Goal: Communication & Community: Answer question/provide support

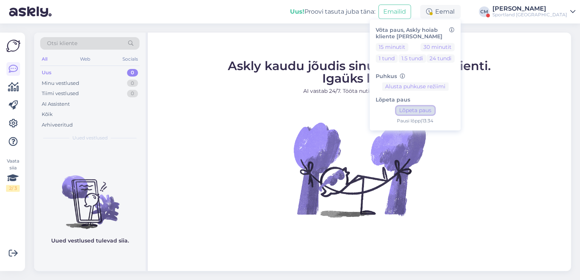
click at [434, 112] on button "Lõpeta paus" at bounding box center [415, 110] width 38 height 8
click at [540, 6] on div "[PERSON_NAME]" at bounding box center [529, 9] width 75 height 6
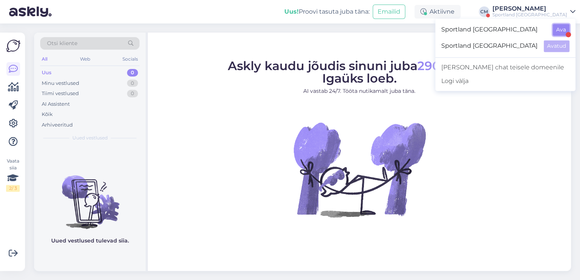
click at [554, 26] on button "Ava" at bounding box center [560, 30] width 17 height 12
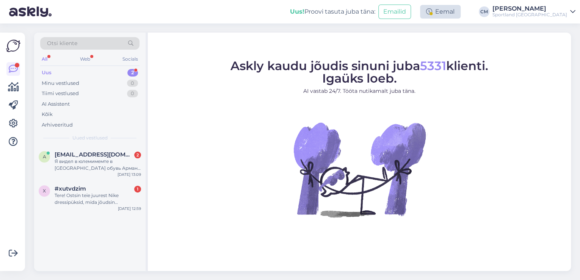
click at [460, 15] on div "Eemal" at bounding box center [440, 12] width 41 height 14
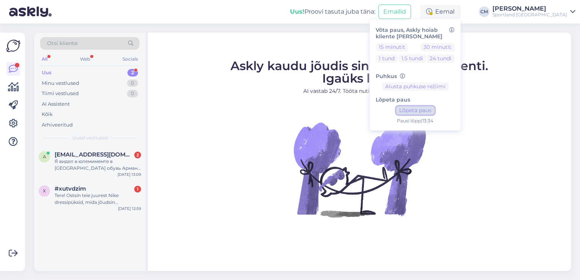
click at [434, 109] on button "Lõpeta paus" at bounding box center [415, 110] width 38 height 8
click at [122, 203] on div "Tere! Ostsin teie juurest Nike dressipüksid, mida jõudsin [PERSON_NAME] 3-4 [PE…" at bounding box center [98, 199] width 86 height 14
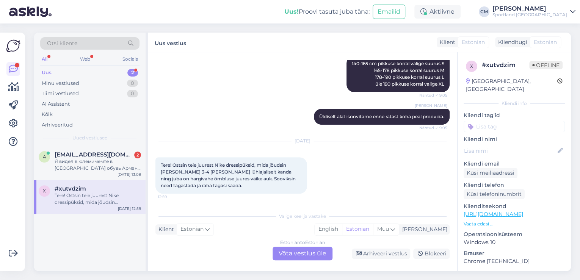
click at [311, 249] on div "Estonian to Estonian Võta vestlus üle" at bounding box center [302, 254] width 60 height 14
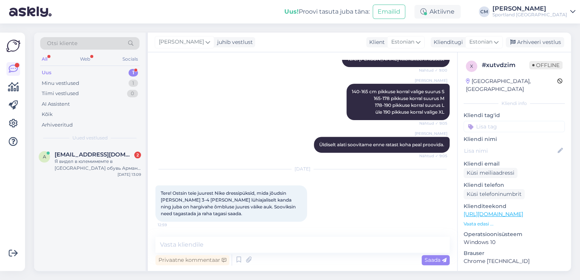
scroll to position [104, 0]
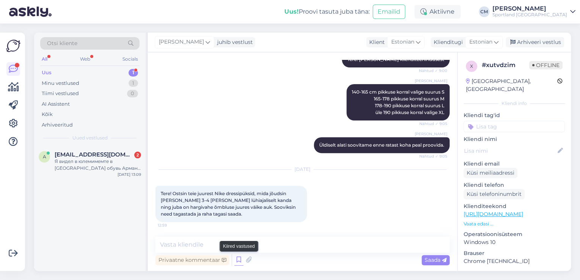
click at [239, 257] on icon at bounding box center [238, 259] width 9 height 11
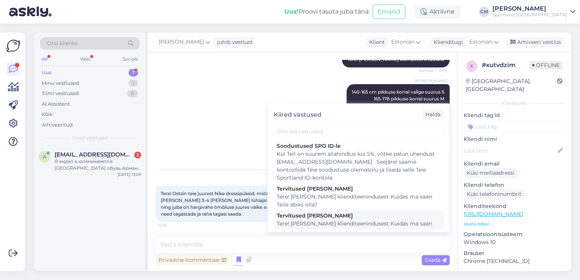
click at [333, 224] on div "Tere! [PERSON_NAME] klienditeenindusest Kuidas ma saan Teile abiks olla?" at bounding box center [359, 228] width 164 height 16
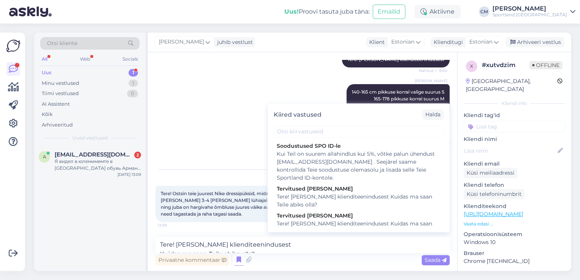
scroll to position [113, 0]
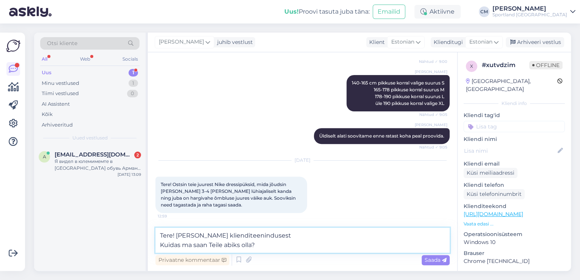
drag, startPoint x: 272, startPoint y: 243, endPoint x: 163, endPoint y: 244, distance: 109.1
click at [163, 244] on textarea "Tere! [PERSON_NAME] klienditeenindusest Kuidas ma saan Teile abiks olla?" at bounding box center [302, 240] width 294 height 25
type textarea "Tere! [PERSON_NAME] klienditeenindusest"
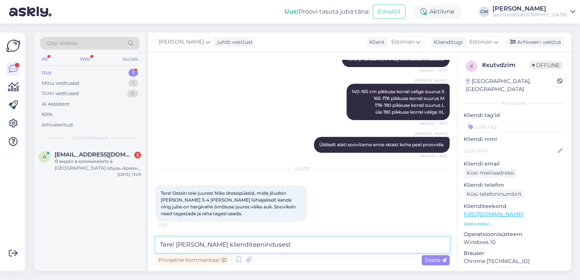
scroll to position [104, 0]
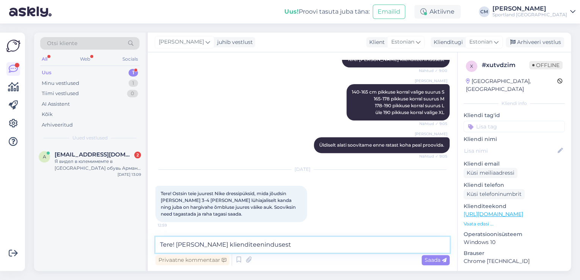
drag, startPoint x: 318, startPoint y: 242, endPoint x: 133, endPoint y: 235, distance: 185.8
click at [133, 235] on div "Otsi kliente All Web Socials Uus 1 Minu vestlused 1 Tiimi vestlused 0 AI Assist…" at bounding box center [302, 152] width 537 height 238
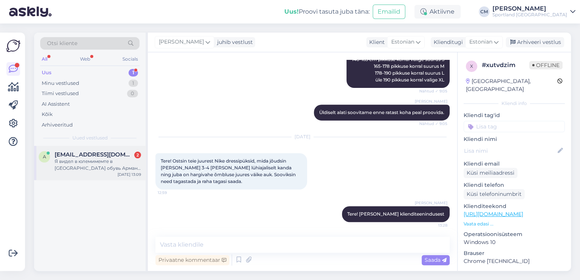
click at [124, 166] on div "Я видел в юлемимемте в [GEOGRAPHIC_DATA] обувь Армани белого цвета 46 размера х…" at bounding box center [98, 165] width 86 height 14
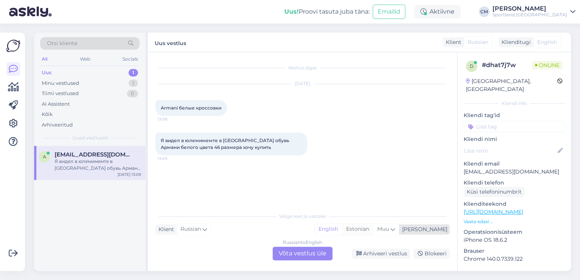
click at [373, 234] on div "Estonian" at bounding box center [357, 229] width 31 height 11
click at [319, 256] on div "Russian to Estonian Võta vestlus üle" at bounding box center [302, 254] width 60 height 14
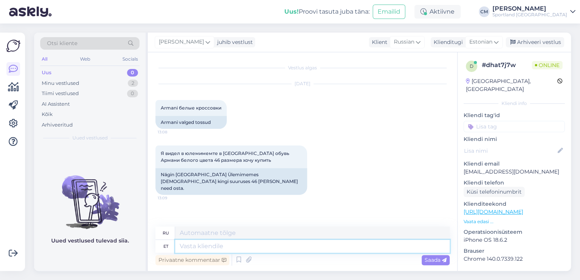
click at [262, 247] on textarea at bounding box center [312, 246] width 274 height 13
paste textarea "Tere! [PERSON_NAME] klienditeenindusest"
type textarea "Tere! [PERSON_NAME] klienditeenindusest"
type textarea "Здравствуйте! Меня зовут [PERSON_NAME], я из службы поддержки клиентов."
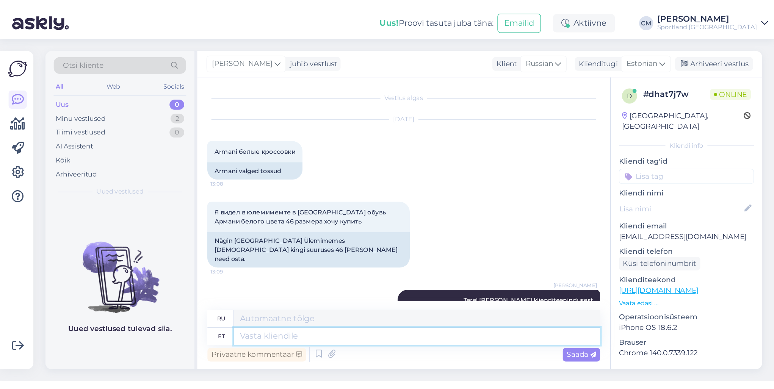
scroll to position [29, 0]
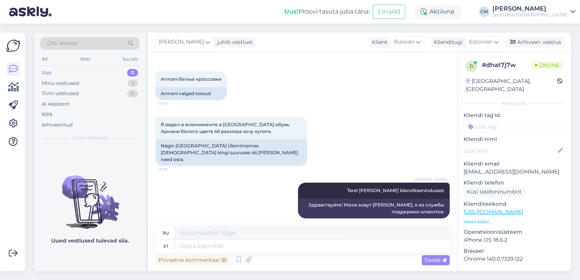
click at [523, 208] on link "[URL][DOMAIN_NAME]" at bounding box center [492, 211] width 59 height 7
click at [233, 243] on textarea at bounding box center [312, 246] width 274 height 13
type textarea "K"
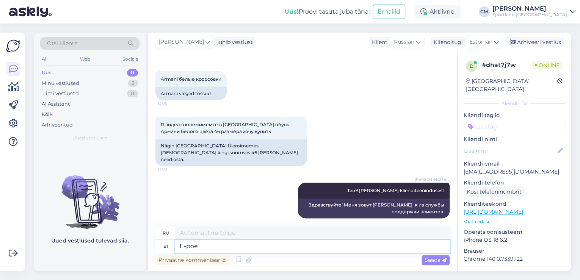
type textarea "E-[PERSON_NAME] j"
type textarea "Интернет-магазин"
type textarea "E-[PERSON_NAME]"
type textarea "Интернет-магазин j"
type textarea "E-[PERSON_NAME] kau"
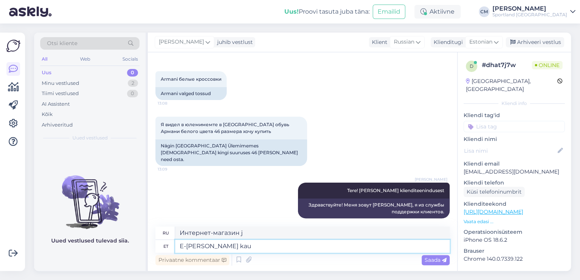
type textarea "Интернет-магазин и"
type textarea "E-[PERSON_NAME] kaupluse t"
type textarea "Интернет-магазин и магазин"
type textarea "E-[PERSON_NAME] kaupluse tooo"
type textarea "Дизайн интернет-магазина и магазина"
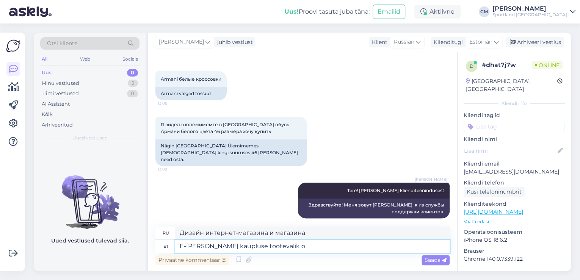
type textarea "E-[PERSON_NAME] kaupluse tootevalik on"
type textarea "Интернет-магазин и ассортимент магазина"
type textarea "E-[PERSON_NAME] kaupluse tootevalik on e"
type textarea "Ассортимент интернет-магазина и магазина"
type textarea "E-[PERSON_NAME] kaupluse tootevalik on erinev. K"
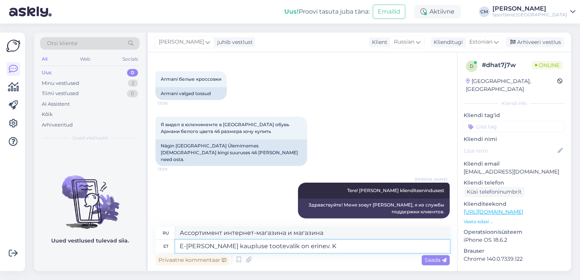
type textarea "Ассортимент товара в интернет-магазине и в обычном магазине отличается."
type textarea "E-[PERSON_NAME] kaupluse tootevalik on erinev. Kahjuks e"
type textarea "К сожалению, ассортимент товаров в интернет-магазине и в магазине отличается."
type textarea "E-[PERSON_NAME] kaupluse tootevalik on erinev. Kahjuks e-poes e"
type textarea "Ассортимент товаров в интернет-магазине и в обычном магазине отличается. К сожа…"
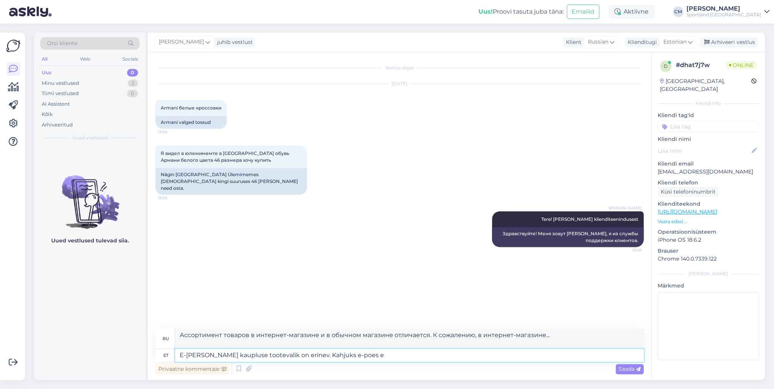
scroll to position [0, 0]
click at [368, 280] on textarea "E-[PERSON_NAME] kaupluse tootevalik on erinev. Kahjuks e-poes e" at bounding box center [409, 355] width 468 height 13
type textarea "E-[PERSON_NAME] kaupluse tootevalik on erinev. Kahjuks e-poes ei ole"
type textarea "Ассортимент товаров в интернет-магазине и в обычном магазине отличается. К сожа…"
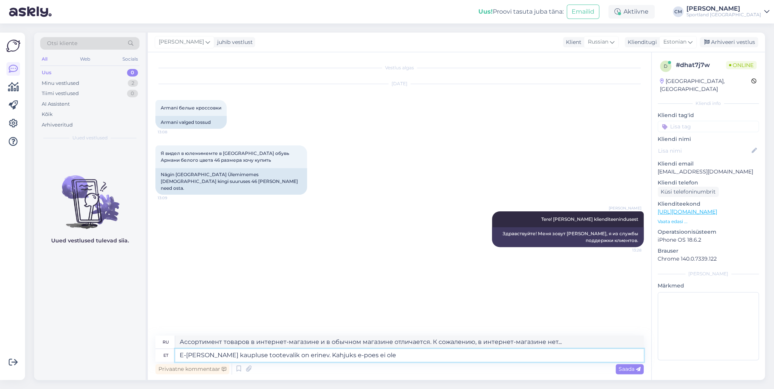
type textarea "E-[PERSON_NAME] kaupluse tootevalik on erinev. Kahjuks e-poes ei ole R"
type textarea "Ассортимент товаров в интернет-магазине и в обычном магазине отличается. К сожа…"
type textarea "E-[PERSON_NAME] kaupluse tootevalik on erinev. Kahjuks e-poes ei ole Armani to"
type textarea "Ассортимент товаров в интернет-магазине и в обычном магазине отличается. К сожа…"
type textarea "E-[PERSON_NAME] kaupluse tootevalik on erinev. Kahjuks e-poes ei ole Armani tos…"
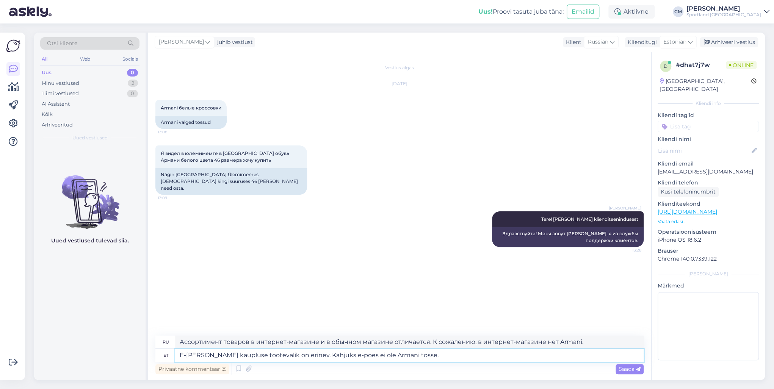
type textarea "Ассортимент товаров в интернет-магазине и в обычном магазине отличается. К сожа…"
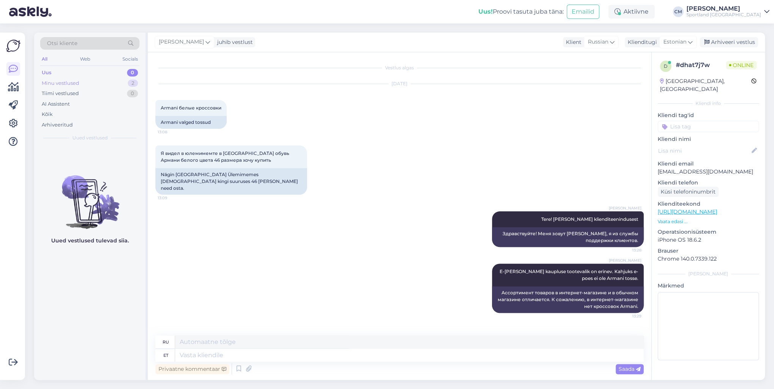
click at [116, 79] on div "Minu vestlused 2" at bounding box center [89, 83] width 99 height 11
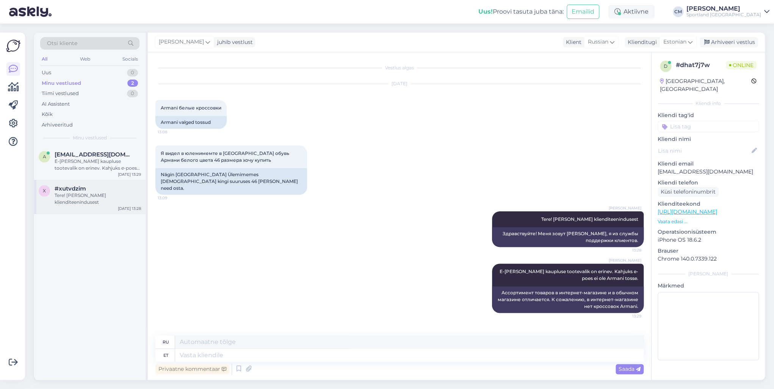
click at [102, 186] on div "#xutvdzim" at bounding box center [98, 188] width 86 height 7
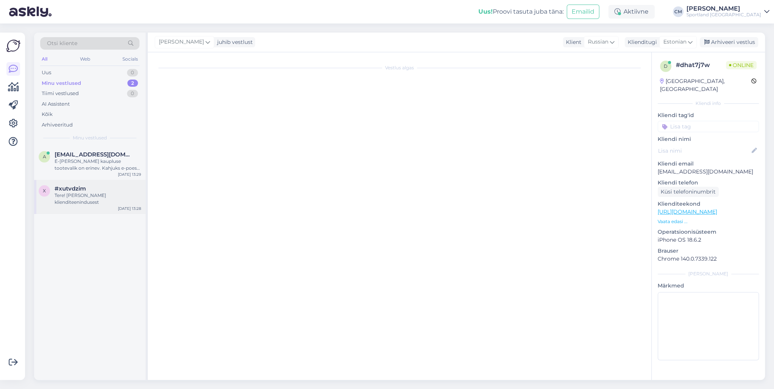
scroll to position [27, 0]
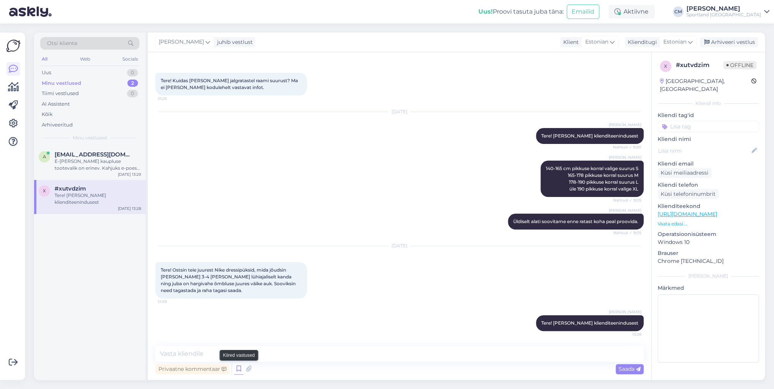
click at [242, 280] on icon at bounding box center [238, 368] width 9 height 11
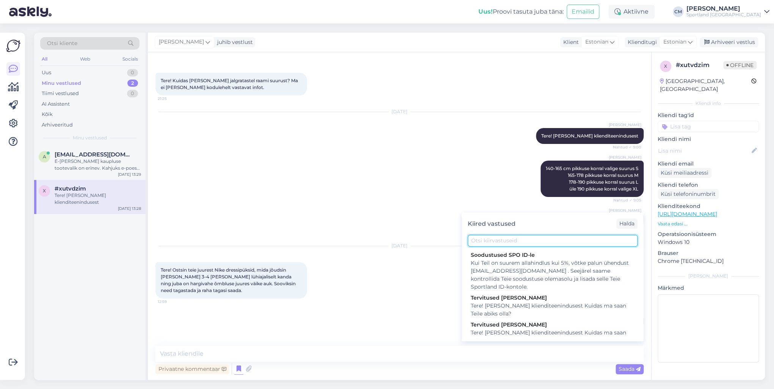
click at [499, 237] on input "text" at bounding box center [553, 241] width 170 height 12
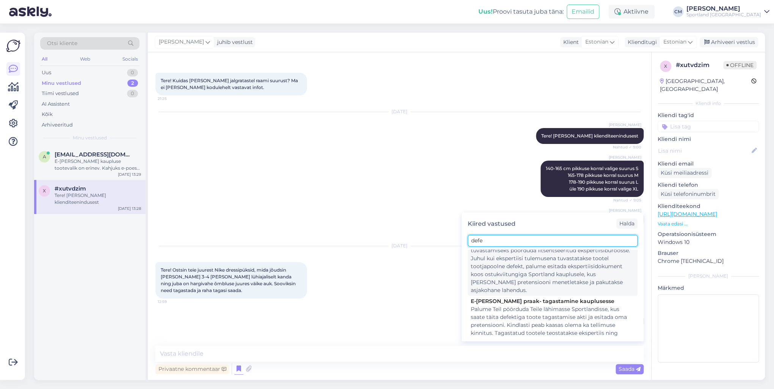
scroll to position [30, 0]
type input "defe"
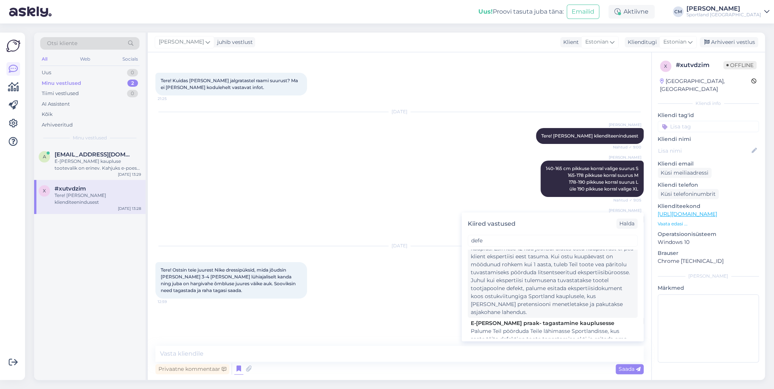
click at [509, 264] on div "Ostetud kaubale kehtib 2-aastane pretensiooni esitamise õigus, millest 1 aasta …" at bounding box center [553, 273] width 164 height 88
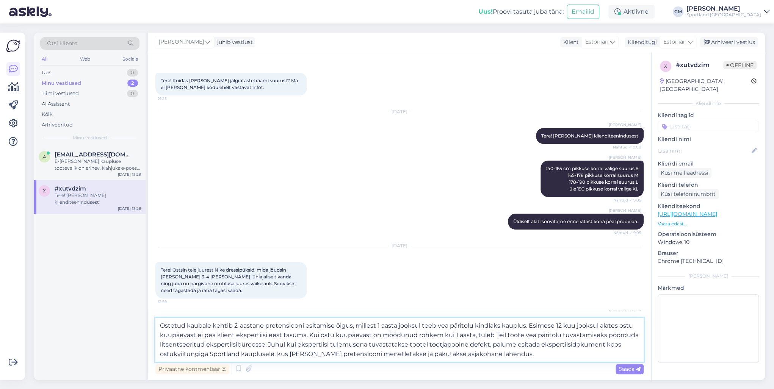
drag, startPoint x: 508, startPoint y: 356, endPoint x: 526, endPoint y: 321, distance: 39.3
click at [526, 280] on textarea "Ostetud kaubale kehtib 2-aastane pretensiooni esitamise õigus, millest 1 aasta …" at bounding box center [399, 340] width 488 height 44
type textarea "Ostetud kaubale kehtib 2-aastane pretensiooni esitamise õigus, millest 1 aasta …"
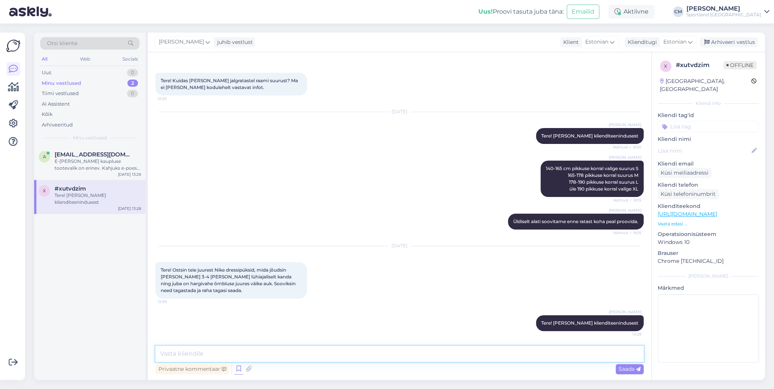
scroll to position [74, 0]
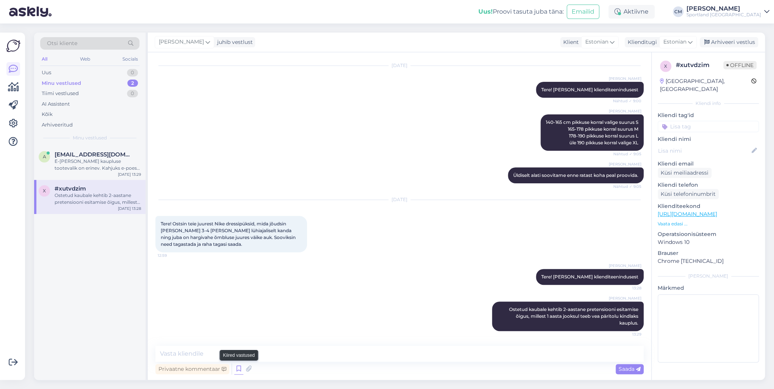
click at [238, 280] on icon at bounding box center [238, 368] width 9 height 11
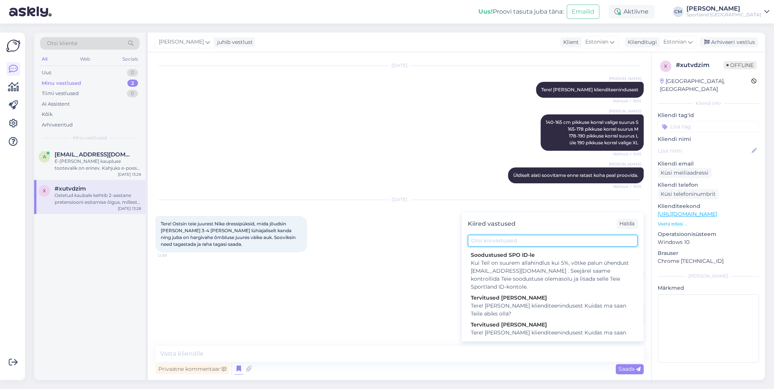
click at [502, 238] on input "text" at bounding box center [553, 241] width 170 height 12
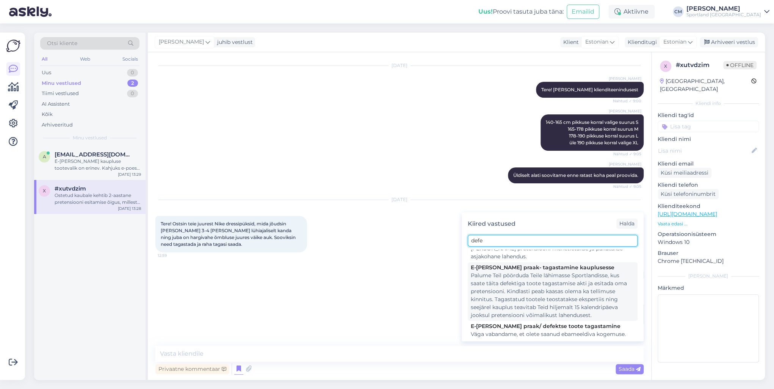
scroll to position [91, 0]
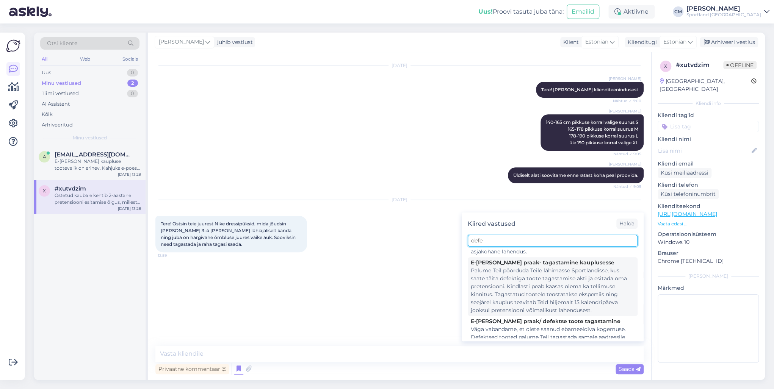
type input "defe"
click at [542, 280] on div "Palume Teil pöörduda Teile lähimasse Sportlandisse, kus saate täita defektiga t…" at bounding box center [553, 291] width 164 height 48
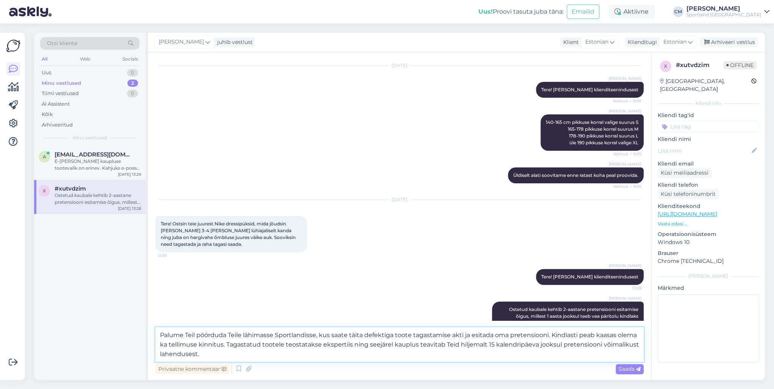
click at [224, 280] on textarea "Palume Teil pöörduda Teile lähimasse Sportlandisse, kus saate täita defektiga t…" at bounding box center [399, 344] width 488 height 34
type textarea "Palume Teil pöörduda Teile lähimasse Sportlandisse, kus saate täita defektiga t…"
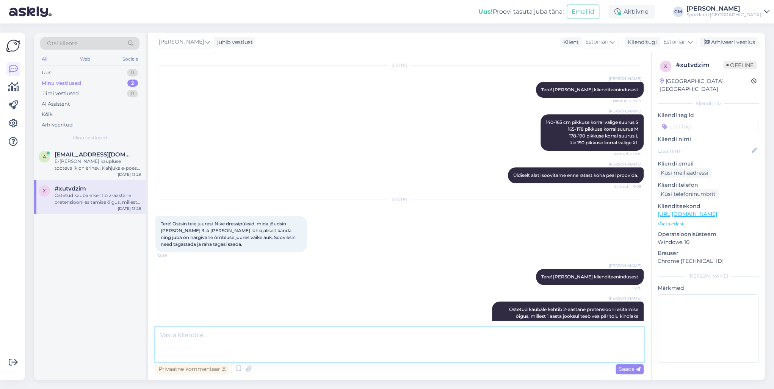
scroll to position [140, 0]
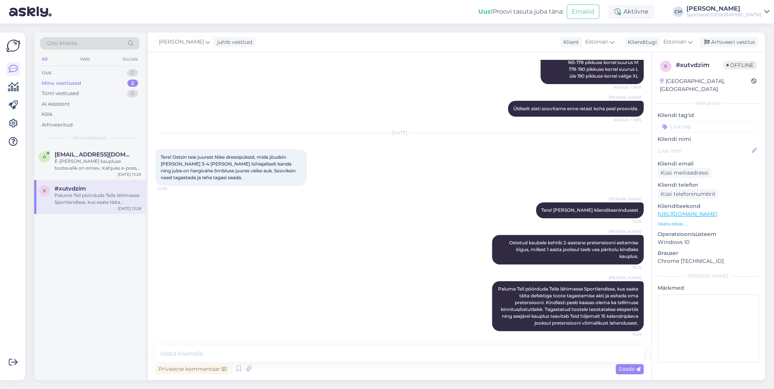
click at [579, 121] on input at bounding box center [707, 126] width 101 height 11
type input "defe"
click at [579, 143] on div "Defektiga toode" at bounding box center [708, 147] width 44 height 8
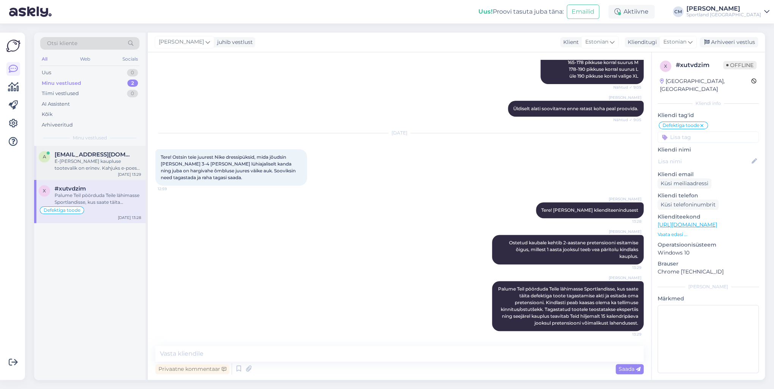
click at [103, 171] on div "E-[PERSON_NAME] kaupluse tootevalik on erinev. Kahjuks e-poes ei ole Armani tos…" at bounding box center [98, 165] width 86 height 14
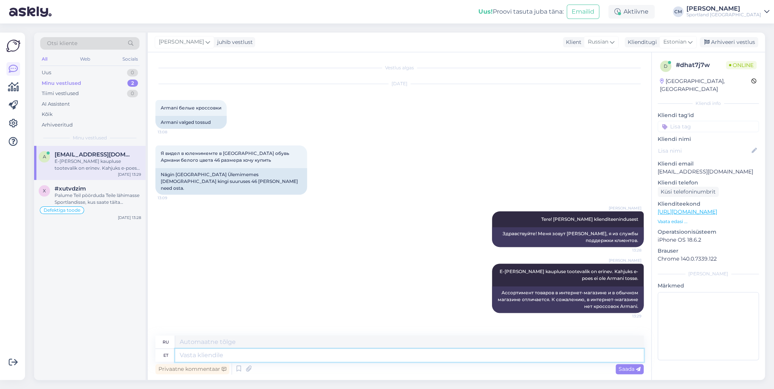
click at [286, 280] on textarea at bounding box center [409, 355] width 468 height 13
type textarea "Kas s"
type textarea "Является"
type textarea "Kas saan ve"
type textarea "Могу ли я"
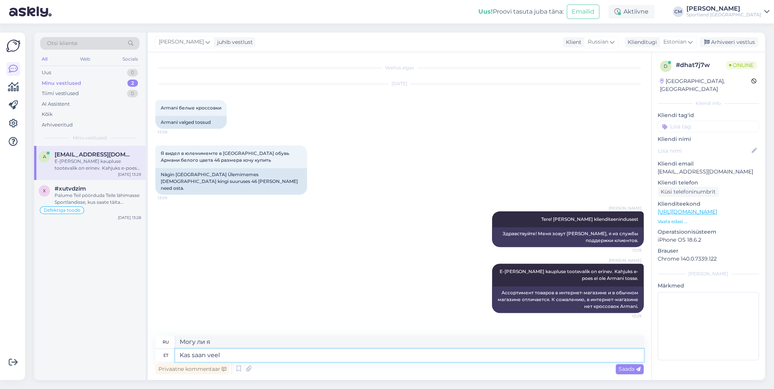
type textarea "Kas saan veel a"
type textarea "Можно мне еще?"
type textarea "Kas saan veel aidata?"
type textarea "Могу ли я еще помочь?"
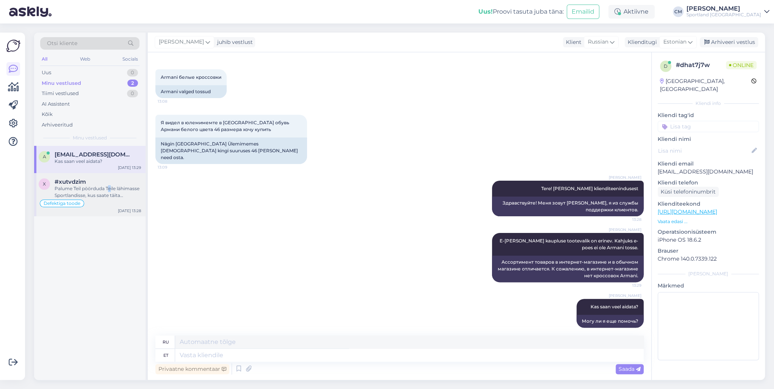
click at [111, 188] on div "Palume Teil pöörduda Teile lähimasse Sportlandisse, kus saate täita defektiga t…" at bounding box center [98, 192] width 86 height 14
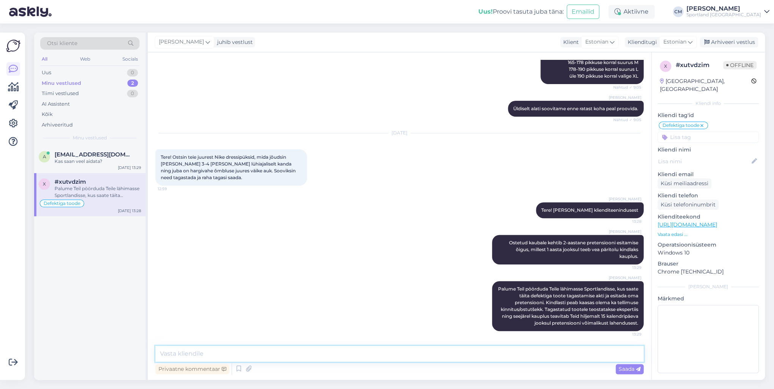
click at [452, 280] on textarea at bounding box center [399, 354] width 488 height 16
type textarea "Kas saan veel aidata?"
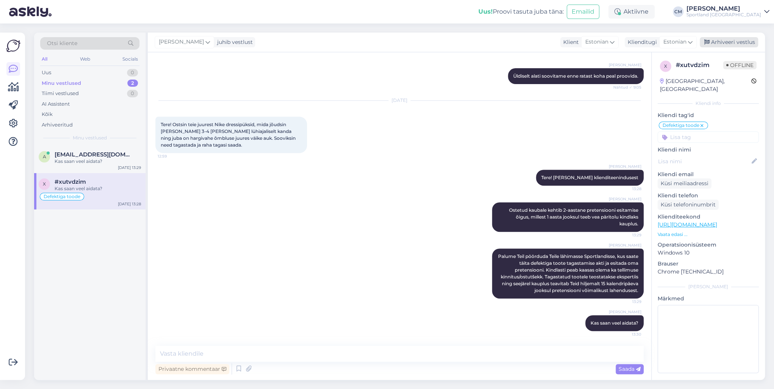
click at [579, 38] on div "Arhiveeri vestlus" at bounding box center [728, 42] width 58 height 10
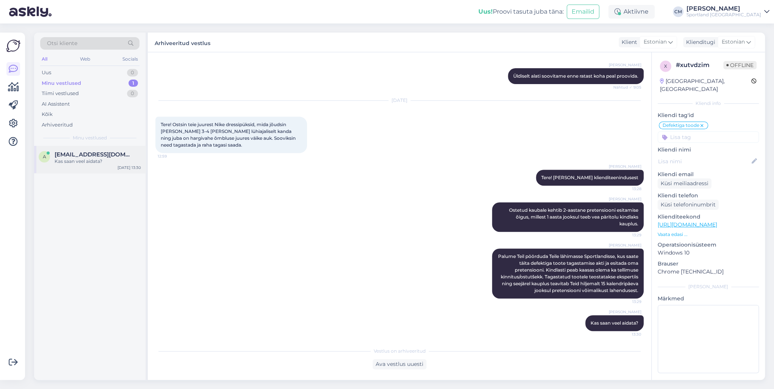
click at [94, 161] on div "Kas saan veel aidata?" at bounding box center [98, 161] width 86 height 7
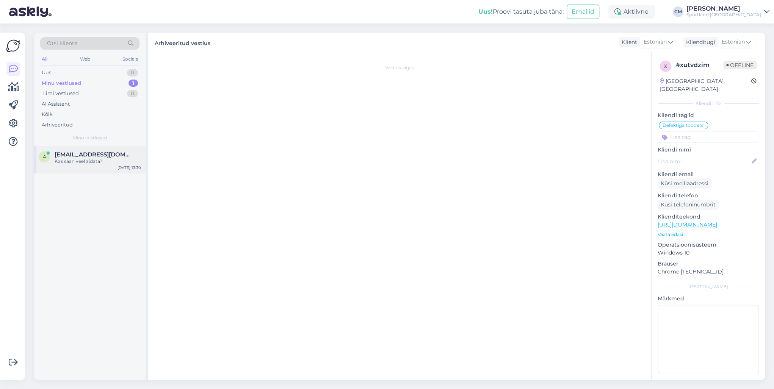
scroll to position [31, 0]
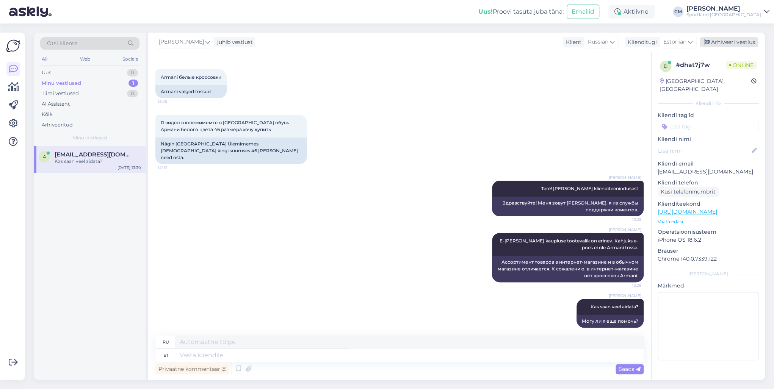
click at [579, 44] on div "Arhiveeri vestlus" at bounding box center [728, 42] width 58 height 10
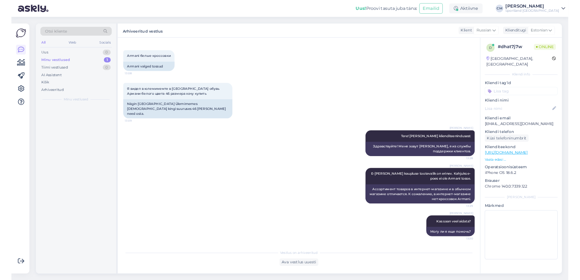
scroll to position [23, 0]
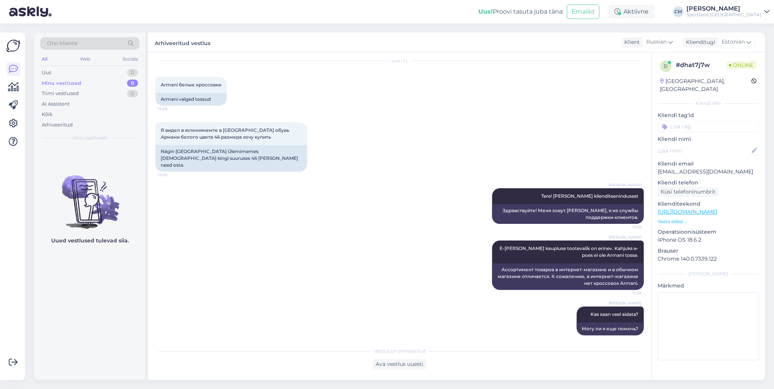
click at [579, 121] on input at bounding box center [707, 126] width 101 height 11
type input "saada"
click at [579, 153] on span "Toote saadavus" at bounding box center [707, 155] width 35 height 5
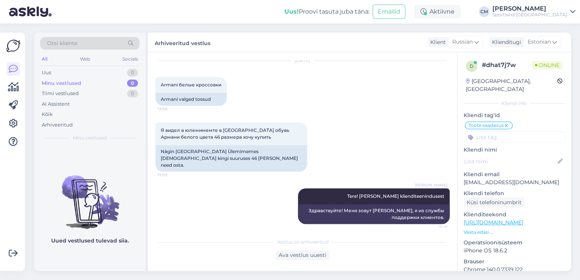
scroll to position [31, 0]
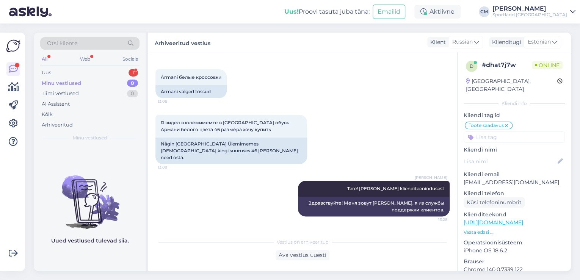
click at [141, 74] on div "Otsi kliente All Web Socials Uus 1 Minu vestlused 0 Tiimi vestlused 0 AI Assist…" at bounding box center [89, 89] width 111 height 113
click at [136, 74] on div "1" at bounding box center [132, 73] width 9 height 8
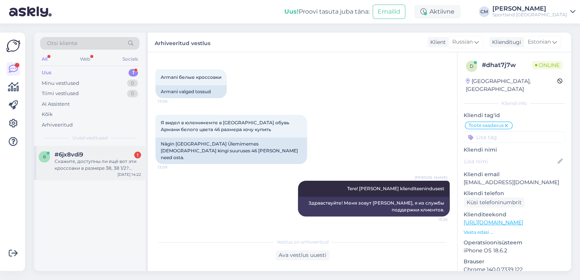
click at [84, 166] on div "Скажите, доступны ли ещё вот эти кроссовки в размере 38, 38 1/2? SALOMON WOMEN'…" at bounding box center [98, 165] width 86 height 14
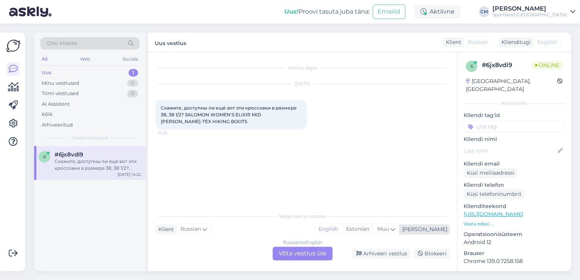
click at [373, 232] on div "Estonian" at bounding box center [357, 229] width 31 height 11
click at [308, 248] on div "Russian to Estonian Võta vestlus üle" at bounding box center [302, 254] width 60 height 14
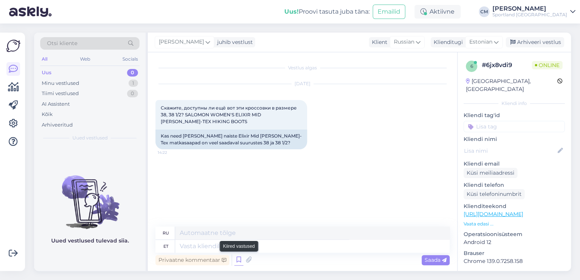
click at [238, 259] on icon at bounding box center [238, 259] width 9 height 11
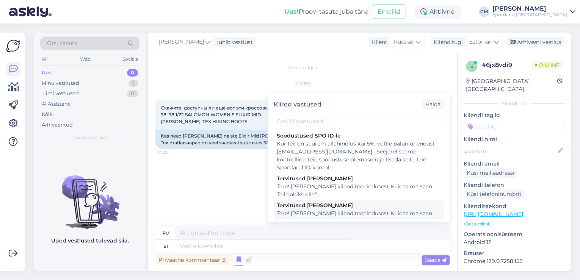
click at [321, 219] on div "Tere! [PERSON_NAME] klienditeenindusest Kuidas ma saan Teile abiks olla?" at bounding box center [359, 218] width 164 height 16
type textarea "Здравствуйте! Я [PERSON_NAME] из службы поддержки клиентов Чем я могу вам помоч…"
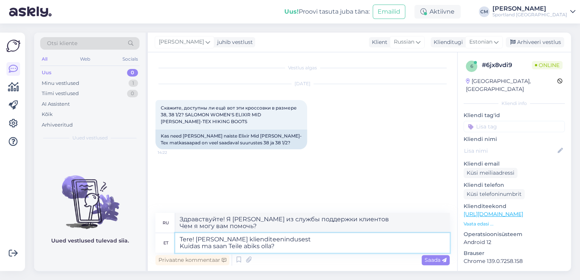
drag, startPoint x: 288, startPoint y: 248, endPoint x: 151, endPoint y: 253, distance: 137.3
click at [151, 253] on div "Vestlus algas [DATE] Скажите, доступны ли ещё вот эти кроссовки в размере 38, 3…" at bounding box center [302, 161] width 309 height 219
type textarea "Tere! [PERSON_NAME] klienditeenindusest"
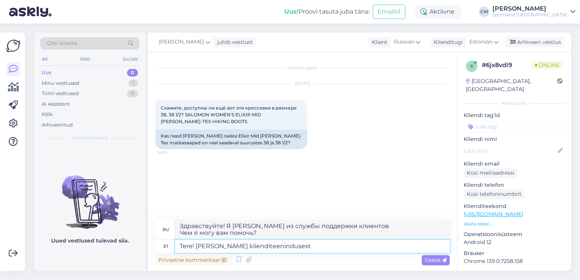
type textarea "Здравствуйте! Меня зовут [PERSON_NAME], я из службы поддержки клиентов."
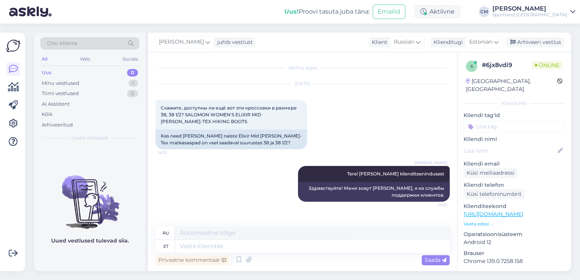
click at [517, 211] on link "[URL][DOMAIN_NAME]" at bounding box center [492, 214] width 59 height 7
click at [225, 136] on div "Kas need [PERSON_NAME] naiste Elixir Mid [PERSON_NAME]-Tex matkasaapad on veel …" at bounding box center [231, 140] width 152 height 20
click at [252, 243] on textarea at bounding box center [312, 246] width 274 height 13
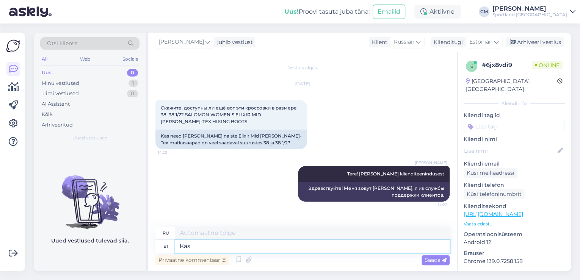
type textarea "Kas"
type textarea "Является"
type textarea "K"
type textarea "Hetkel"
type textarea "В настоящее время"
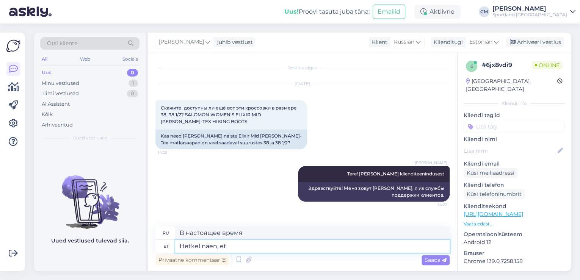
type textarea "Hetkel näen, et"
type textarea "Я вижу это прямо сейчас."
type textarea "Hetkel näen, et on v"
type textarea "Я вижу, что в настоящее время"
type textarea "Hetkel näen, et on [PERSON_NAME] s"
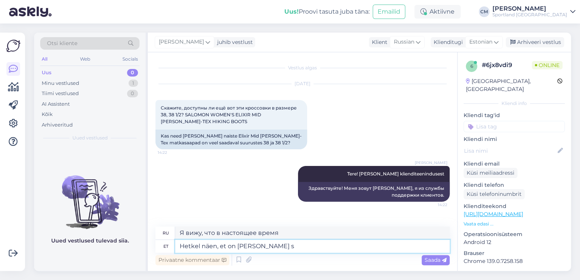
type textarea "На данный момент я вижу, что есть только"
type textarea "Hetkel näen, et on [PERSON_NAME] suurust"
type textarea "На данный момент я вижу, что есть только размер"
type textarea "Hetkel näen, et on [PERSON_NAME] suurust 39 1"
type textarea "На данный момент я вижу, что есть только 39 размер."
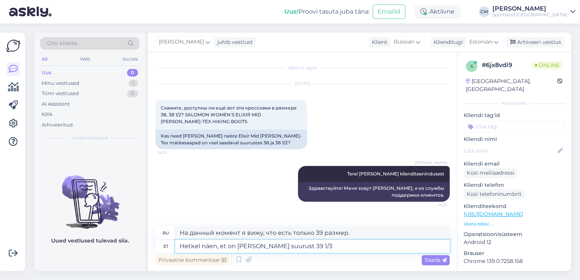
type textarea "Hetkel näen, et on [PERSON_NAME] suurust 39 1/3."
type textarea "На данный момент я вижу, что есть только размер 39 1/3."
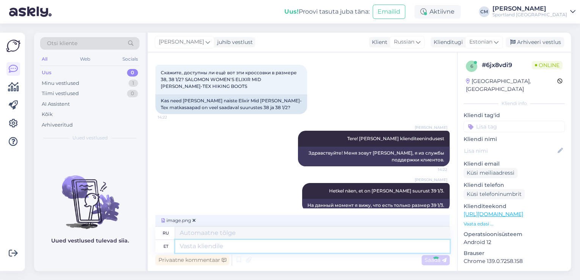
scroll to position [83, 0]
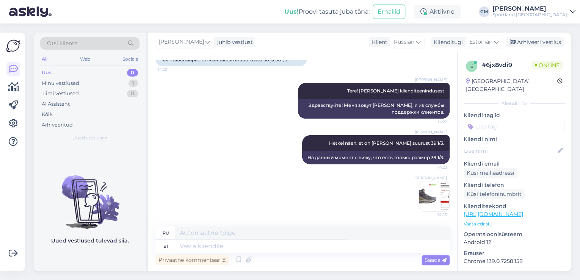
click at [423, 190] on img at bounding box center [434, 196] width 30 height 30
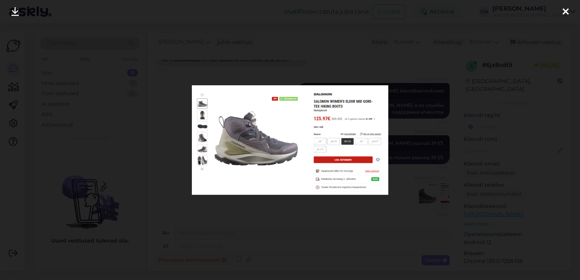
click at [348, 220] on div at bounding box center [290, 140] width 580 height 280
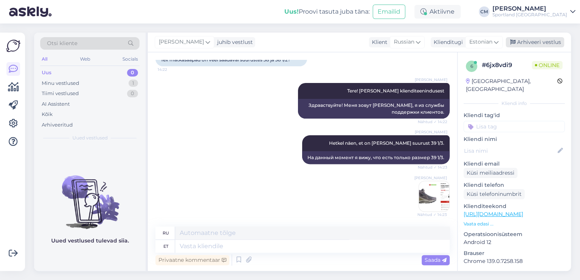
click at [530, 39] on div "Arhiveeri vestlus" at bounding box center [534, 42] width 58 height 10
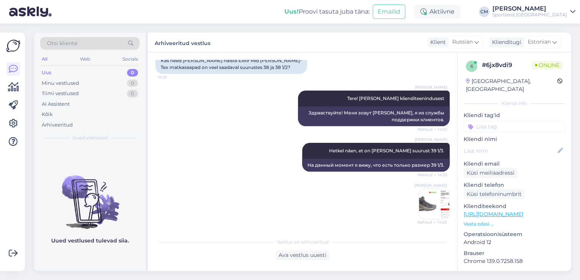
click at [511, 121] on input at bounding box center [513, 126] width 101 height 11
type input "SAADA"
click at [506, 152] on div "Toote saadavus" at bounding box center [514, 156] width 43 height 8
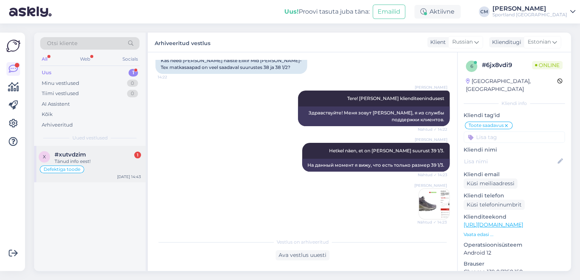
click at [125, 154] on div "#xutvdzim 1" at bounding box center [98, 154] width 86 height 7
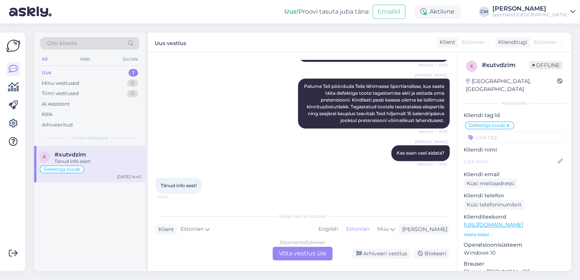
click at [279, 253] on div "Estonian to Estonian Võta vestlus üle" at bounding box center [302, 254] width 60 height 14
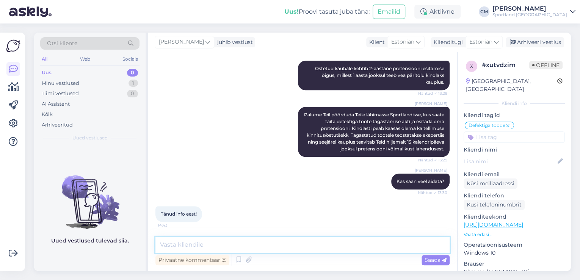
click at [258, 242] on textarea at bounding box center [302, 245] width 294 height 16
type textarea "Pole tänu väärt!"
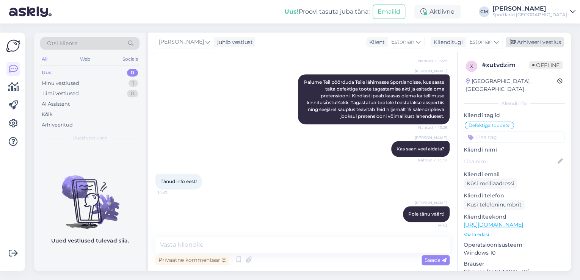
click at [530, 46] on div "Arhiveeri vestlus" at bounding box center [534, 42] width 58 height 10
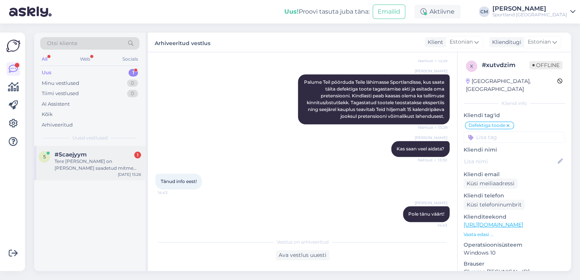
click at [99, 160] on div "Tere [PERSON_NAME] on [PERSON_NAME] saadetud mitme saadetisena, siis kas ma või…" at bounding box center [98, 165] width 86 height 14
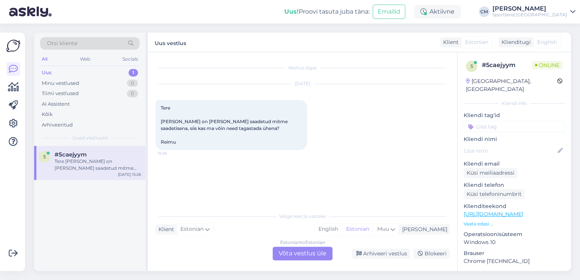
click at [312, 254] on div "Estonian to Estonian Võta vestlus üle" at bounding box center [302, 254] width 60 height 14
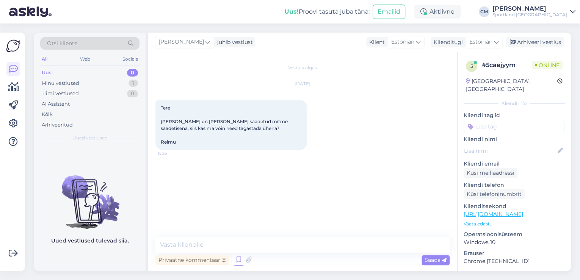
click at [235, 258] on icon at bounding box center [238, 259] width 9 height 11
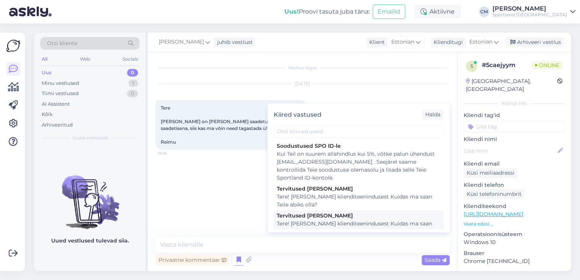
click at [304, 223] on div "Tere! [PERSON_NAME] klienditeenindusest Kuidas ma saan Teile abiks olla?" at bounding box center [359, 228] width 164 height 16
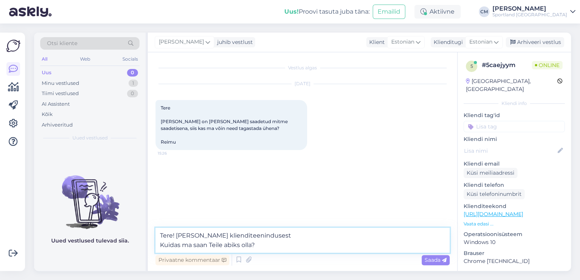
drag, startPoint x: 267, startPoint y: 246, endPoint x: 134, endPoint y: 239, distance: 133.2
click at [134, 239] on div "Otsi kliente All Web Socials Uus 0 Minu vestlused 1 Tiimi vestlused 0 AI Assist…" at bounding box center [302, 152] width 537 height 238
click at [257, 249] on textarea "Tere! [PERSON_NAME] klienditeenindusest Kuidas ma saan Teile abiks olla?" at bounding box center [302, 240] width 294 height 25
drag, startPoint x: 263, startPoint y: 247, endPoint x: 154, endPoint y: 248, distance: 109.1
click at [154, 248] on div "Vestlus algas [DATE] Tere [PERSON_NAME] on [PERSON_NAME] saadetud mitme saadeti…" at bounding box center [302, 161] width 309 height 219
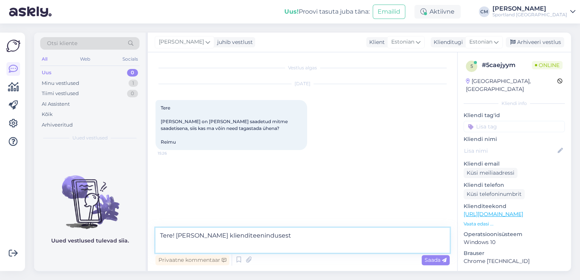
type textarea "Tere! [PERSON_NAME] klienditeenindusest"
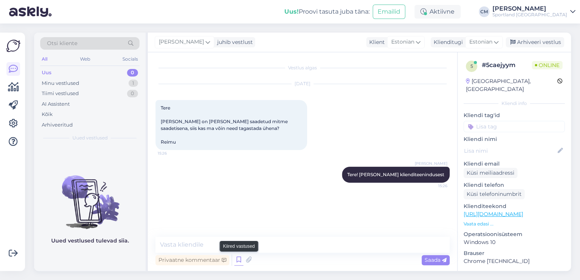
click at [239, 264] on icon at bounding box center [238, 259] width 9 height 11
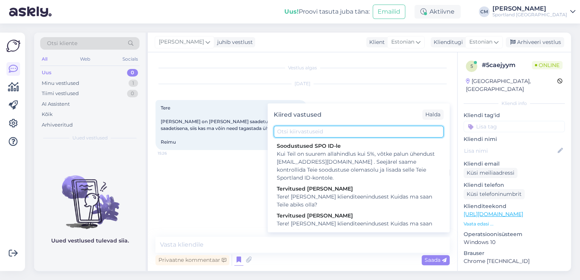
click at [327, 132] on input "text" at bounding box center [359, 132] width 170 height 12
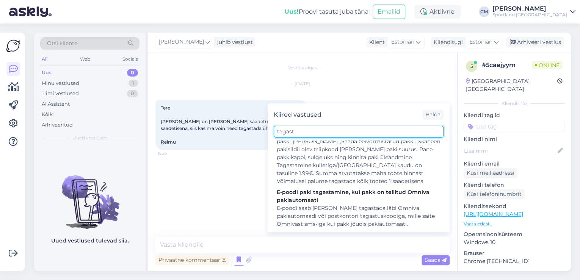
scroll to position [243, 0]
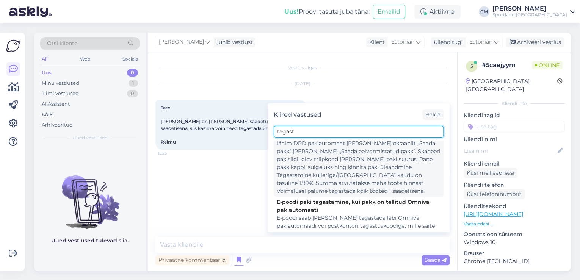
type input "tagast"
click at [350, 166] on div "Paki tagastamiseks kleebi pakile [PERSON_NAME] kaubaga kaasas olnud DPD tagastu…" at bounding box center [359, 160] width 164 height 72
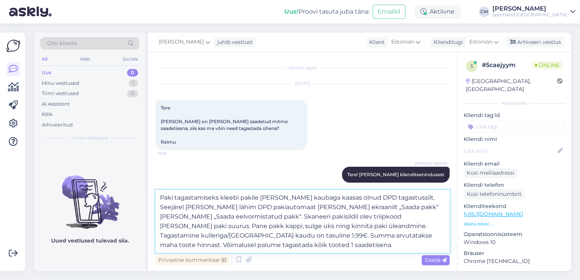
drag, startPoint x: 203, startPoint y: 245, endPoint x: 160, endPoint y: 193, distance: 67.8
click at [160, 193] on textarea "Paki tagastamiseks kleebi pakile [PERSON_NAME] kaubaga kaasas olnud DPD tagastu…" at bounding box center [302, 221] width 294 height 63
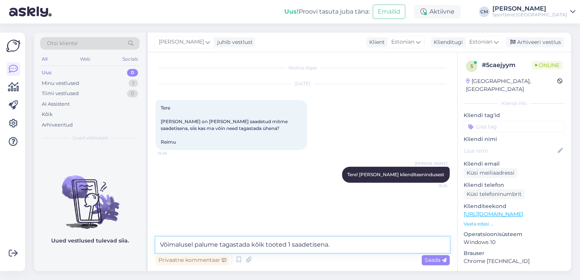
click at [220, 244] on textarea "Võimalusel palume tagastada kõik tooted 1 saadetisena." at bounding box center [302, 245] width 294 height 16
type textarea "Võimalusel palume alati tagastada kõik tooted 1 saadetisena."
click at [362, 244] on textarea "Võimalusel palume alati tagastada kõik tooted 1 saadetisena." at bounding box center [302, 245] width 294 height 16
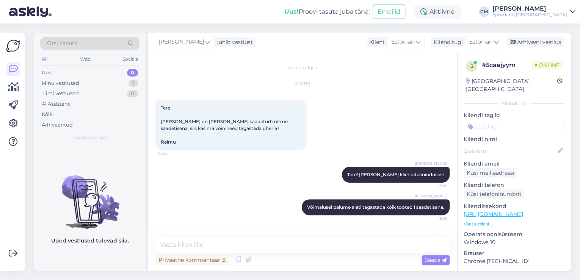
drag, startPoint x: 511, startPoint y: 118, endPoint x: 502, endPoint y: 120, distance: 9.2
click at [511, 121] on input at bounding box center [513, 126] width 101 height 11
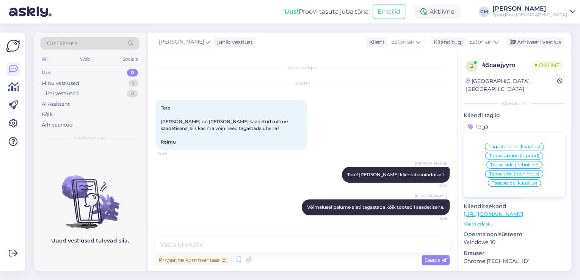
type input "taga"
click at [506, 152] on div "Tagastamine (e-pood)" at bounding box center [514, 156] width 58 height 8
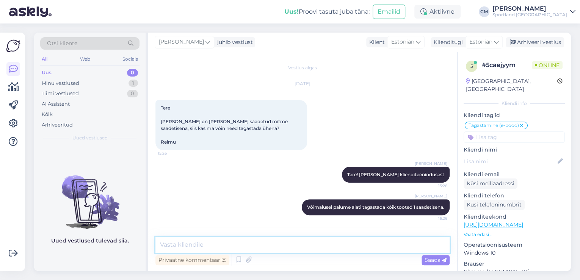
click at [293, 243] on textarea at bounding box center [302, 245] width 294 height 16
type textarea "Kas saan veel aidata?"
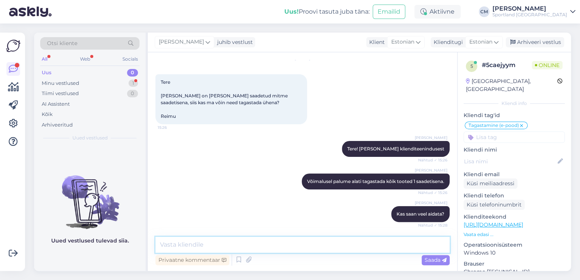
scroll to position [58, 0]
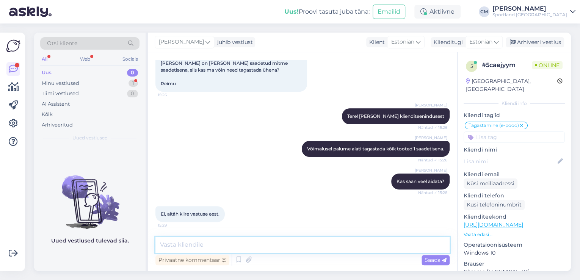
click at [194, 249] on textarea at bounding box center [302, 245] width 294 height 16
type textarea "Palun, ilusat päeva jätku! :)"
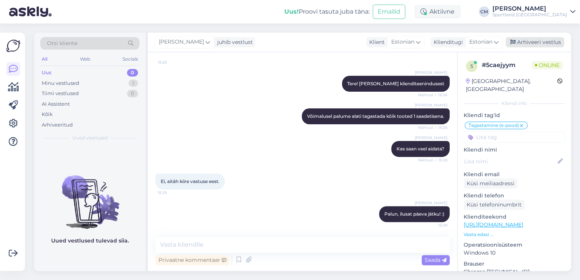
click at [544, 37] on div "Arhiveeri vestlus" at bounding box center [534, 42] width 58 height 10
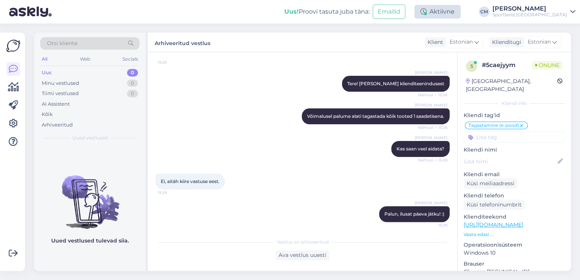
click at [460, 17] on div "Aktiivne" at bounding box center [437, 12] width 46 height 14
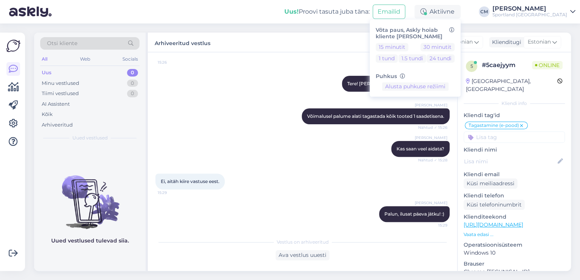
click at [453, 42] on div "Võta paus, Askly hoiab kliente [PERSON_NAME] 15 minutit 30 minutit 1 tund 1.5 t…" at bounding box center [414, 57] width 91 height 77
click at [452, 46] on button "30 minutit" at bounding box center [437, 47] width 34 height 8
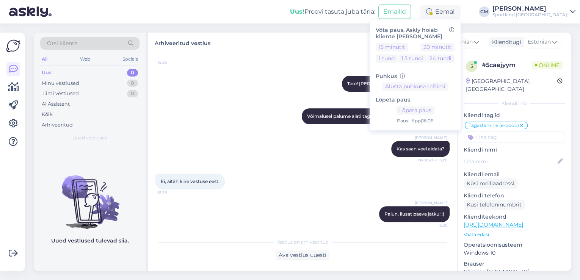
click at [535, 19] on div "Uus! Proovi tasuta [PERSON_NAME]: Emailid Eemal Võta paus, Askly hoiab kliente …" at bounding box center [290, 11] width 580 height 23
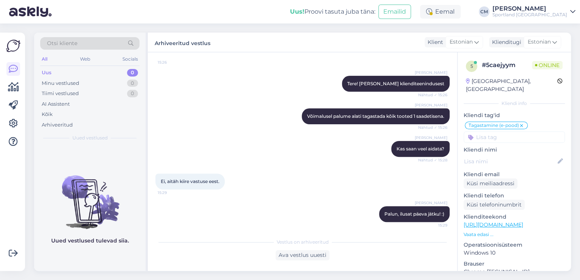
click at [540, 17] on div "Sportland [GEOGRAPHIC_DATA]" at bounding box center [529, 15] width 75 height 6
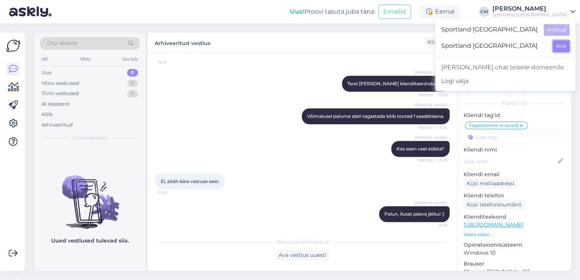
click at [559, 49] on button "Ava" at bounding box center [560, 46] width 17 height 12
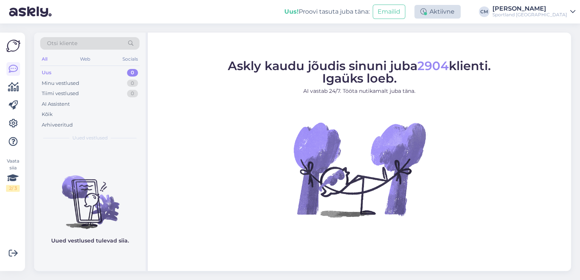
click at [460, 12] on div "Aktiivne" at bounding box center [437, 12] width 46 height 14
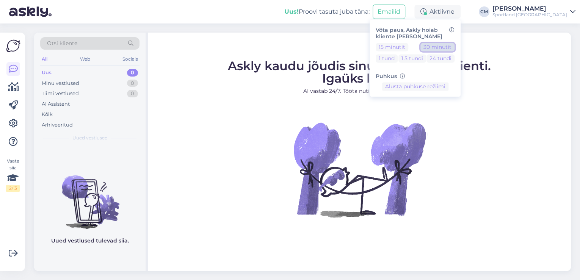
click at [454, 44] on button "30 minutit" at bounding box center [437, 47] width 34 height 8
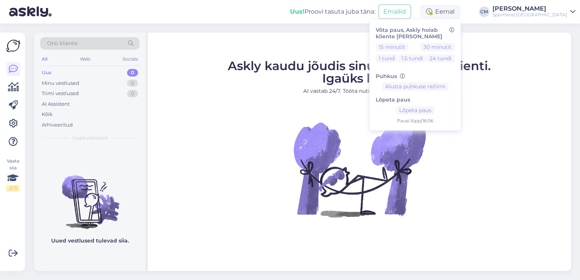
click at [307, 65] on span "Askly kaudu jõudis sinuni juba 2904 klienti. Igaüks loeb." at bounding box center [359, 71] width 263 height 27
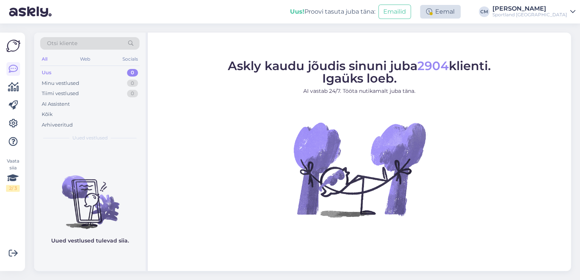
click at [460, 17] on div "Eemal" at bounding box center [440, 12] width 41 height 14
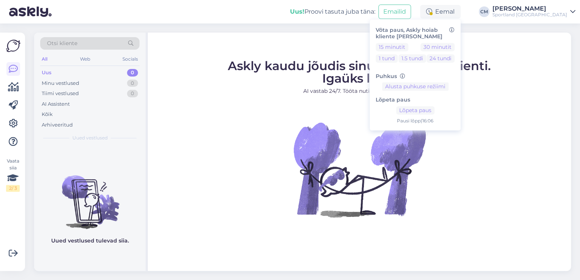
drag, startPoint x: 526, startPoint y: 84, endPoint x: 523, endPoint y: 58, distance: 26.3
click at [526, 82] on figure "Askly kaudu jõudis sinuni juba 2904 klienti. Igaüks loeb. AI vastab 24/7. Tööta…" at bounding box center [359, 149] width 409 height 178
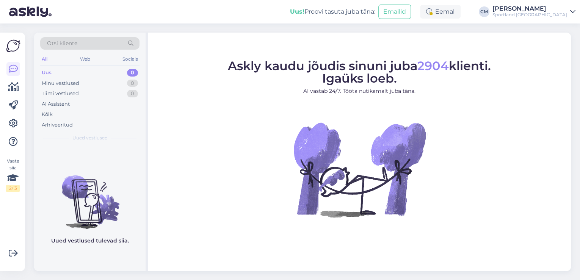
click at [544, 19] on div "Uus! Proovi tasuta [PERSON_NAME]: Emailid Eemal Võta paus, Askly hoiab kliente …" at bounding box center [290, 11] width 580 height 23
click at [546, 19] on div "Uus! Proovi tasuta [PERSON_NAME]: Emailid Eemal Võta paus, Askly hoiab kliente …" at bounding box center [290, 11] width 580 height 23
click at [549, 17] on div "Sportland [GEOGRAPHIC_DATA]" at bounding box center [529, 15] width 75 height 6
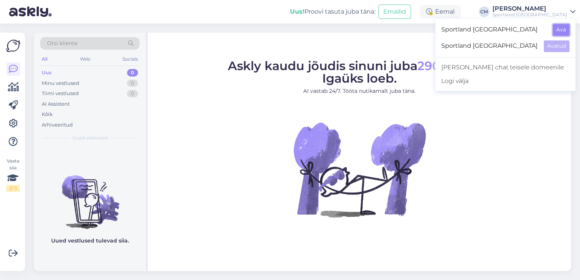
click at [563, 32] on button "Ava" at bounding box center [560, 30] width 17 height 12
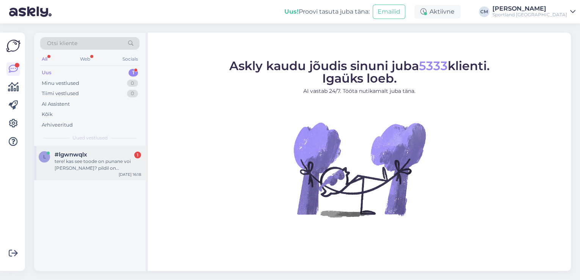
click at [118, 148] on div "l #lgwnwqlx 1 tere! kas see toode on punane voi [PERSON_NAME]? pildil on [PERSO…" at bounding box center [89, 163] width 111 height 34
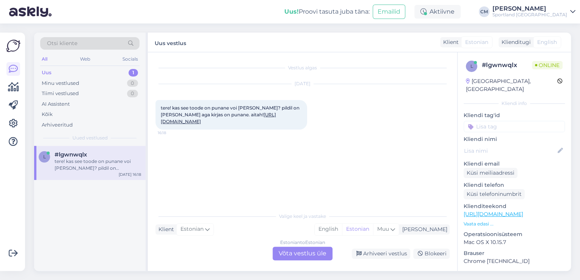
click at [298, 256] on div "Estonian to Estonian Võta vestlus üle" at bounding box center [302, 254] width 60 height 14
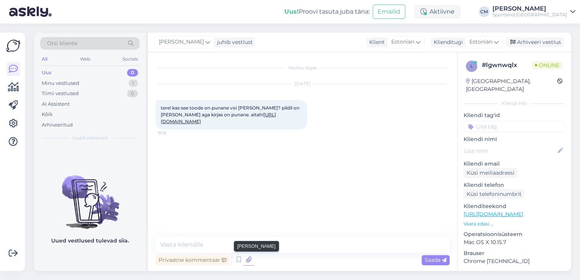
click at [243, 256] on icon at bounding box center [248, 259] width 11 height 11
click at [241, 265] on icon at bounding box center [238, 259] width 9 height 11
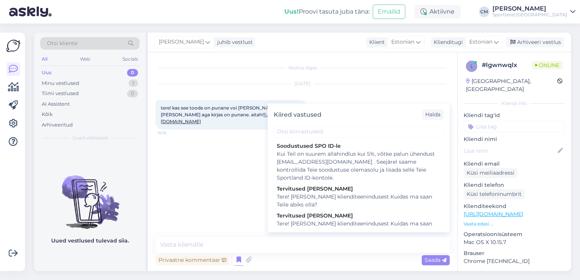
click at [325, 214] on div "Tervitused [PERSON_NAME]" at bounding box center [359, 216] width 164 height 8
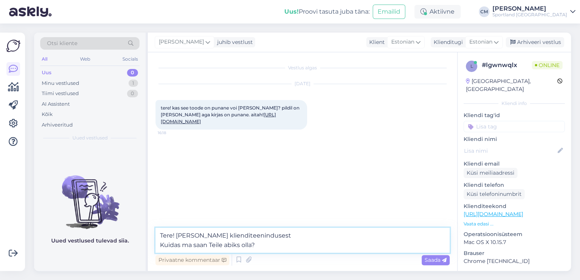
drag, startPoint x: 283, startPoint y: 245, endPoint x: 127, endPoint y: 245, distance: 155.7
click at [127, 245] on div "Otsi kliente All Web Socials Uus 0 Minu vestlused 1 Tiimi vestlused 0 AI Assist…" at bounding box center [302, 152] width 537 height 238
type textarea "Tere! [PERSON_NAME] klienditeenindusest"
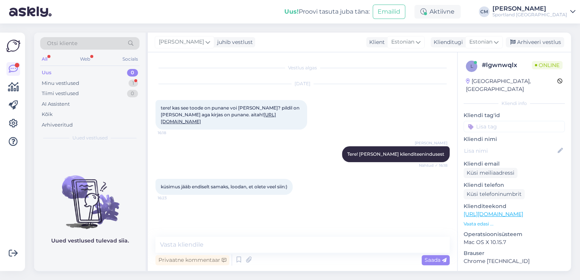
click at [204, 122] on link "[URL][DOMAIN_NAME]" at bounding box center [218, 118] width 115 height 13
click at [195, 239] on textarea at bounding box center [302, 245] width 294 height 16
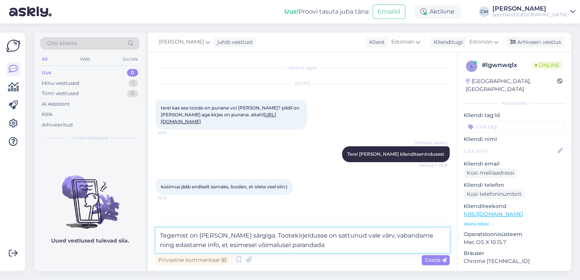
type textarea "Tegemist on [PERSON_NAME] särgiga. Tootekirjeldusse on sattunud vale värv, vaba…"
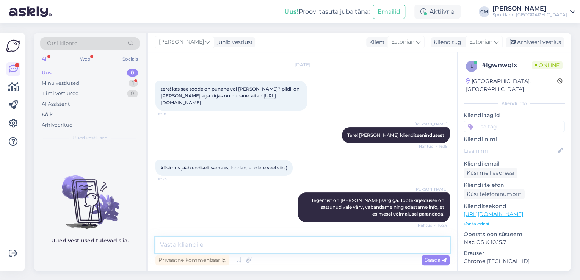
scroll to position [52, 0]
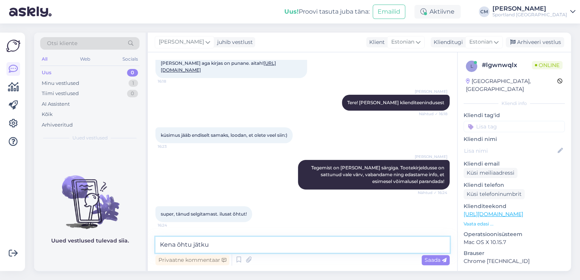
type textarea "Kena õhtu jätku!"
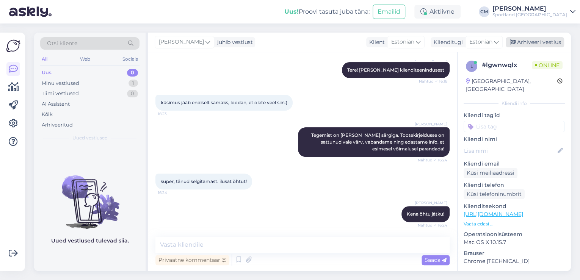
click at [546, 39] on div "Arhiveeri vestlus" at bounding box center [534, 42] width 58 height 10
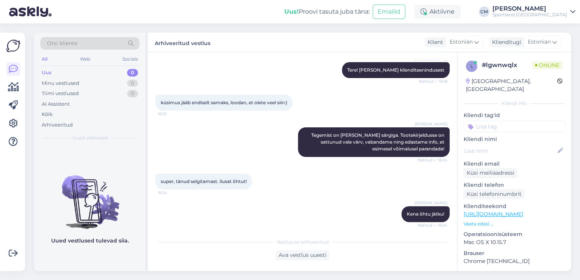
click at [510, 121] on input at bounding box center [513, 126] width 101 height 11
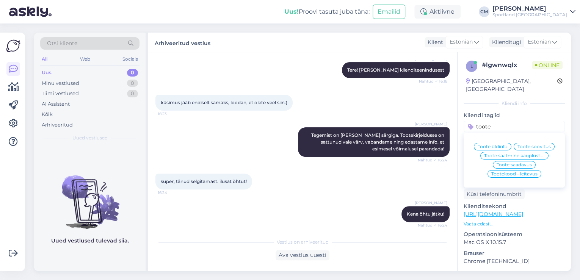
type input "toote"
click at [499, 143] on div "Toote üldinfo" at bounding box center [493, 147] width 38 height 8
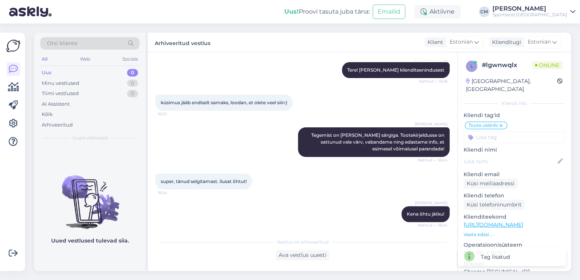
click at [504, 131] on input at bounding box center [513, 136] width 101 height 11
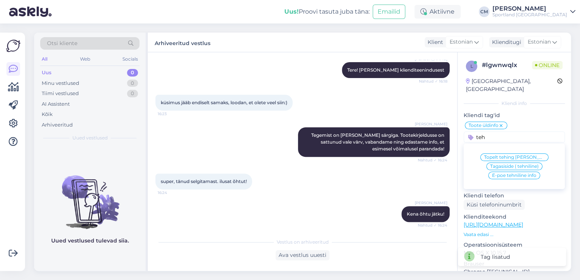
type input "teh"
click at [503, 173] on span "E-poe tehniline info" at bounding box center [514, 175] width 44 height 5
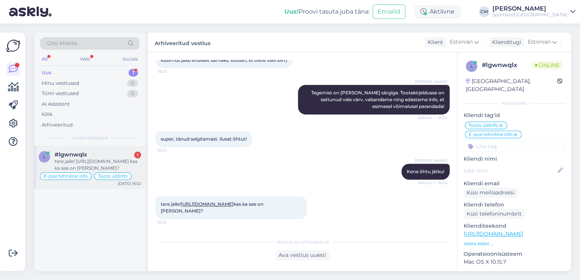
click at [100, 164] on div "tere jalle! [URL][DOMAIN_NAME] kas ka see on [PERSON_NAME]?" at bounding box center [98, 165] width 86 height 14
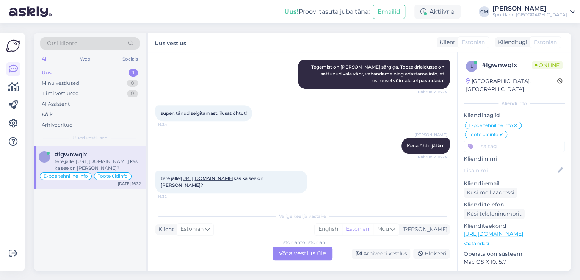
click at [313, 250] on div "Estonian to Estonian Võta vestlus üle" at bounding box center [302, 254] width 60 height 14
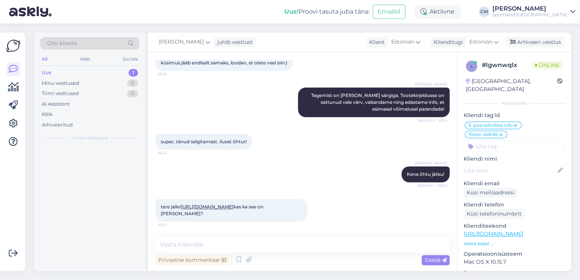
scroll to position [130, 0]
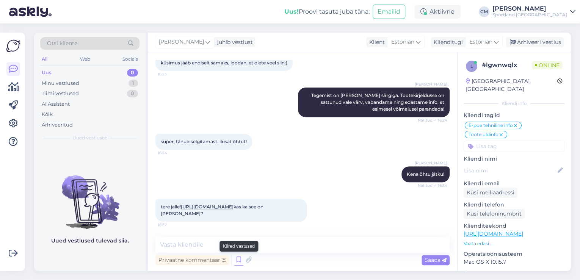
click at [236, 259] on icon at bounding box center [238, 259] width 9 height 11
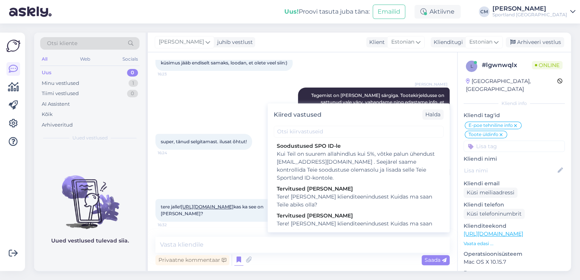
click at [307, 230] on div "Kiired vastused [PERSON_NAME] SPO ID-le Kui Teil on suurem allahindlus kui 5%, …" at bounding box center [359, 167] width 182 height 129
click at [309, 226] on div "Tere! [PERSON_NAME] klienditeenindusest Kuidas ma saan Teile abiks olla?" at bounding box center [359, 228] width 164 height 16
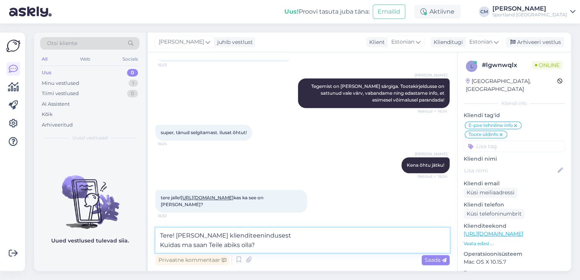
drag, startPoint x: 294, startPoint y: 235, endPoint x: 175, endPoint y: 235, distance: 118.6
click at [175, 235] on textarea "Tere! [PERSON_NAME] klienditeenindusest Kuidas ma saan Teile abiks olla?" at bounding box center [302, 240] width 294 height 25
click at [160, 247] on textarea "Tere! Kuidas ma saan Teile abiks olla?" at bounding box center [302, 240] width 294 height 25
type textarea "Tere! Kuidas ma saan Teile abiks olla?"
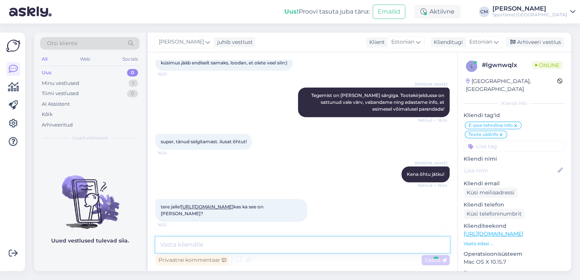
scroll to position [163, 0]
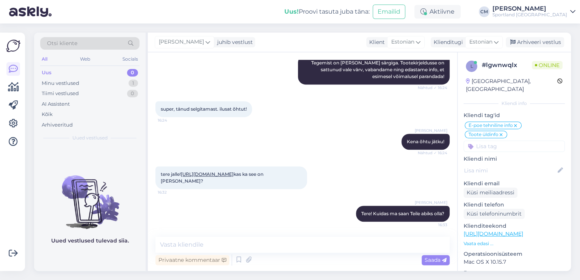
click at [184, 176] on link "[URL][DOMAIN_NAME]" at bounding box center [207, 174] width 53 height 6
click at [192, 240] on textarea at bounding box center [302, 245] width 294 height 16
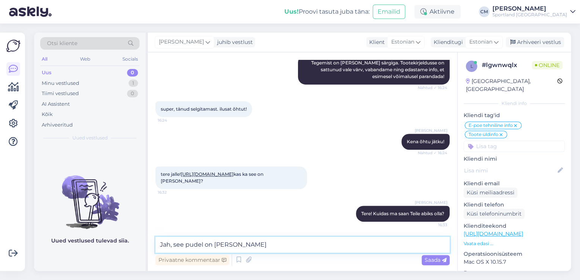
type textarea "Jah, see pudel on [PERSON_NAME]."
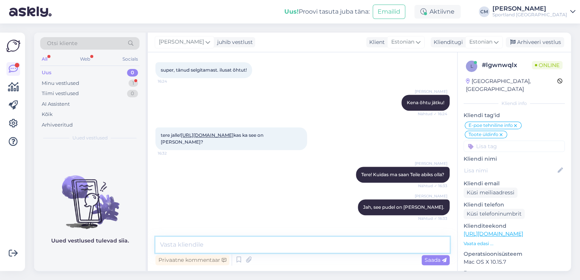
scroll to position [228, 0]
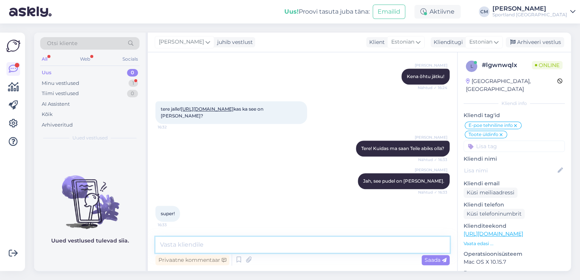
click at [200, 239] on textarea at bounding box center [302, 245] width 294 height 16
type textarea "Kas saan veel abiks olla?"
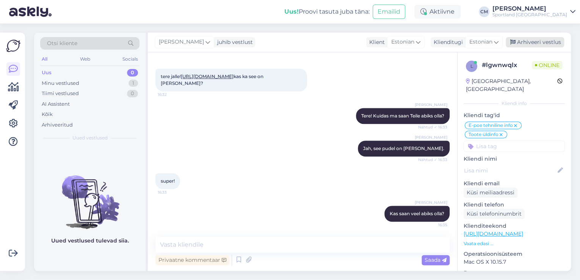
click at [535, 42] on div "Arhiveeri vestlus" at bounding box center [534, 42] width 58 height 10
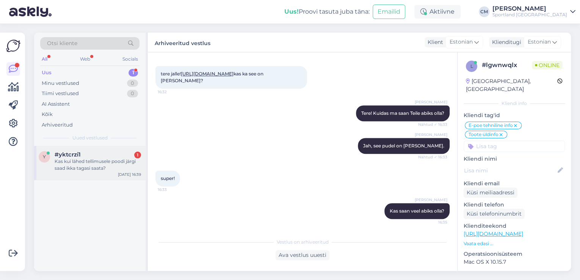
click at [93, 157] on div "#yktcrzi1 1" at bounding box center [98, 154] width 86 height 7
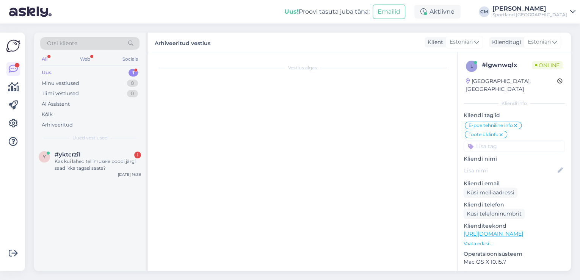
scroll to position [0, 0]
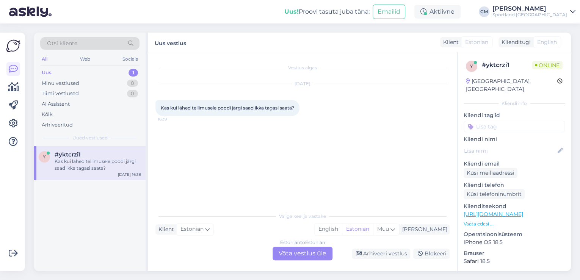
click at [304, 249] on div "Estonian to Estonian Võta vestlus üle" at bounding box center [302, 254] width 60 height 14
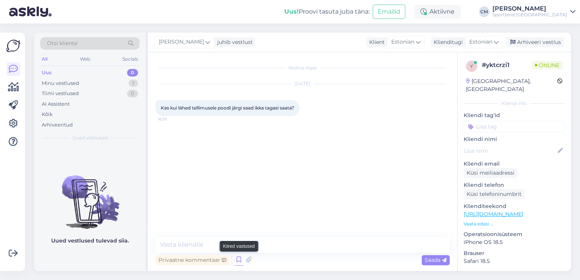
click at [234, 259] on icon at bounding box center [238, 259] width 9 height 11
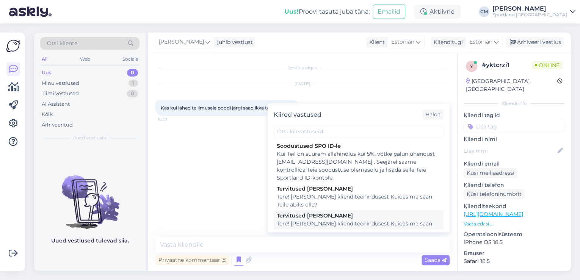
click at [330, 220] on div "Tere! [PERSON_NAME] klienditeenindusest Kuidas ma saan Teile abiks olla?" at bounding box center [359, 228] width 164 height 16
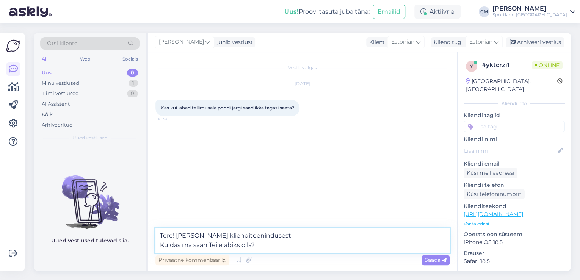
drag, startPoint x: 279, startPoint y: 249, endPoint x: 141, endPoint y: 249, distance: 138.7
click at [141, 249] on div "Otsi kliente All Web Socials Uus 0 Minu vestlused 1 Tiimi vestlused 0 AI Assist…" at bounding box center [302, 152] width 537 height 238
type textarea "Tere! [PERSON_NAME] klienditeenindusest"
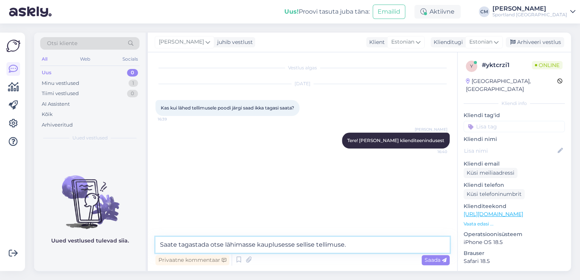
click at [164, 241] on textarea "Saate tagastada otse lähimasse kauplusesse sellise tellimuse." at bounding box center [302, 245] width 294 height 16
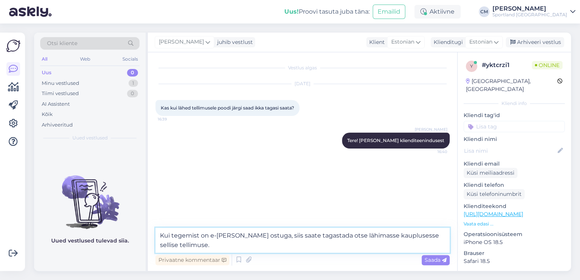
drag, startPoint x: 202, startPoint y: 249, endPoint x: 398, endPoint y: 233, distance: 196.5
click at [398, 233] on textarea "Kui tegemist on e-[PERSON_NAME] ostuga, siis saate tagastada otse lähimasse kau…" at bounding box center [302, 240] width 294 height 25
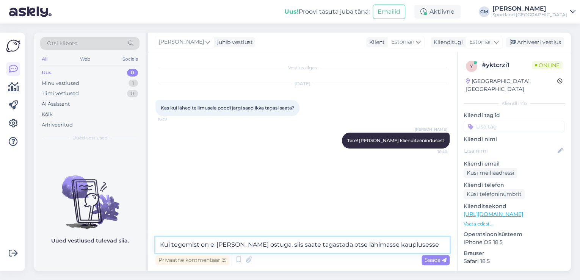
type textarea "Kui tegemist on e-[PERSON_NAME] ostuga, siis saate tagastada otse lähimasse kau…"
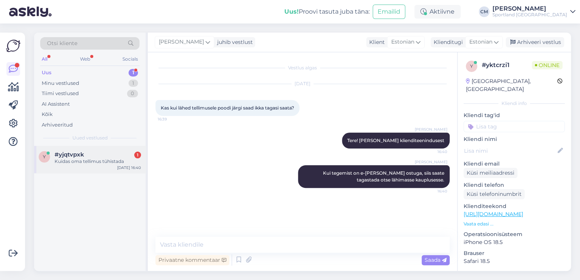
click at [95, 156] on div "#yjqtvpxk 1" at bounding box center [98, 154] width 86 height 7
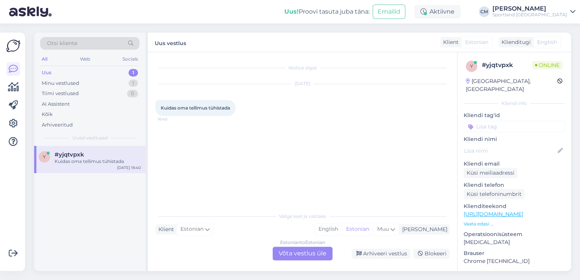
drag, startPoint x: 280, startPoint y: 243, endPoint x: 282, endPoint y: 249, distance: 6.6
click at [280, 246] on div "Estonian to Estonian" at bounding box center [302, 242] width 45 height 7
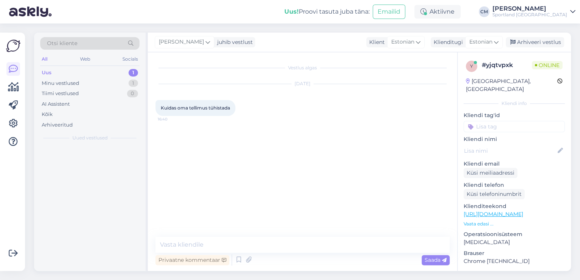
click at [282, 249] on textarea at bounding box center [302, 245] width 294 height 16
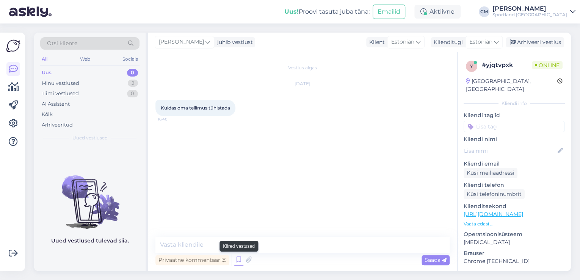
click at [241, 258] on icon at bounding box center [238, 259] width 9 height 11
click at [236, 264] on icon at bounding box center [238, 259] width 9 height 11
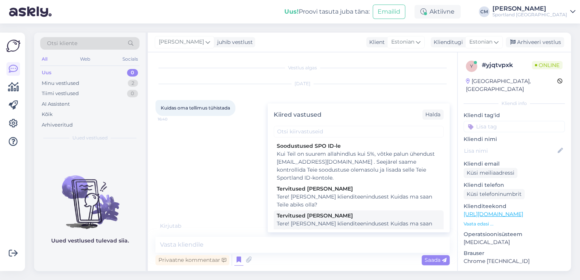
click at [328, 220] on div "Tere! [PERSON_NAME] klienditeenindusest Kuidas ma saan Teile abiks olla?" at bounding box center [359, 228] width 164 height 16
type textarea "Tere! [PERSON_NAME] klienditeenindusest Kuidas ma saan Teile abiks olla?"
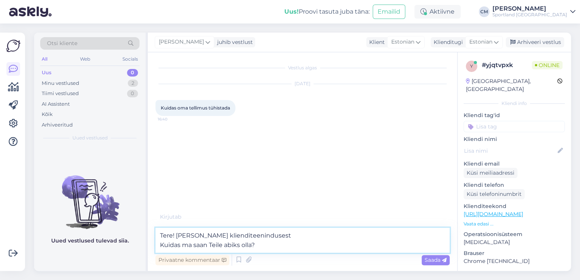
click at [304, 246] on textarea "Tere! [PERSON_NAME] klienditeenindusest Kuidas ma saan Teile abiks olla?" at bounding box center [302, 240] width 294 height 25
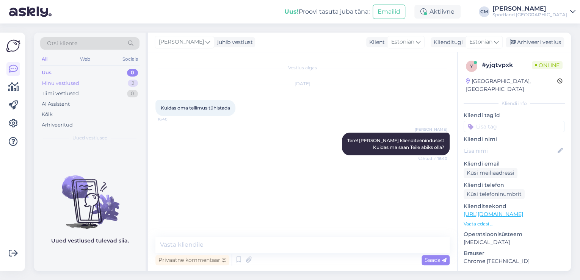
click at [130, 84] on div "2" at bounding box center [133, 84] width 10 height 8
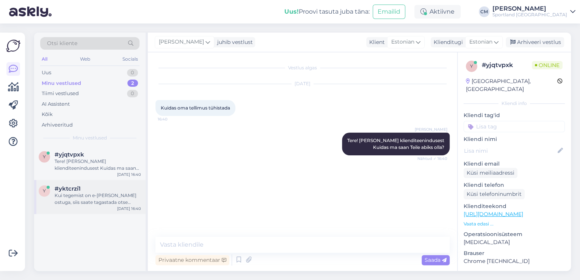
click at [105, 194] on div "Kui tegemist on e-[PERSON_NAME] ostuga, siis saate tagastada otse lähimasse kau…" at bounding box center [98, 199] width 86 height 14
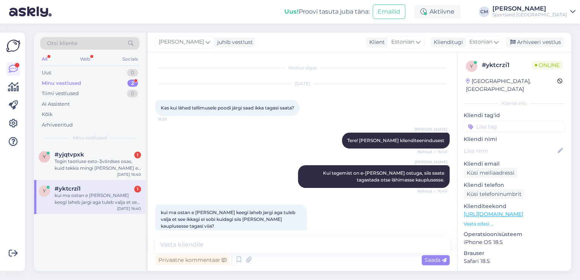
scroll to position [12, 0]
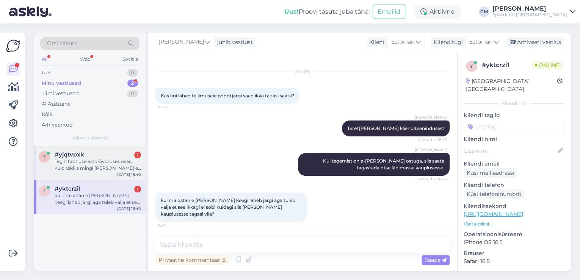
click at [100, 168] on div "Tegin taotluse esto-3võrdses osas, kuid tekkis mingi [PERSON_NAME] ei saa kinni…" at bounding box center [98, 165] width 86 height 14
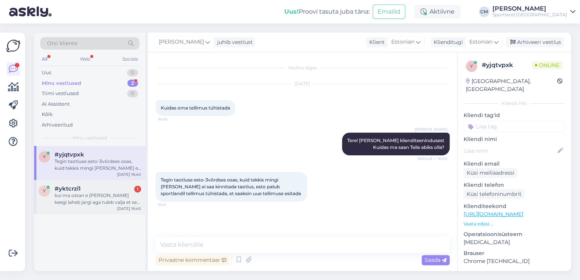
click at [97, 200] on div "kui ma ostan e [PERSON_NAME] keegi laheb jargi aga tuleb valja et see ikkagi ei…" at bounding box center [98, 199] width 86 height 14
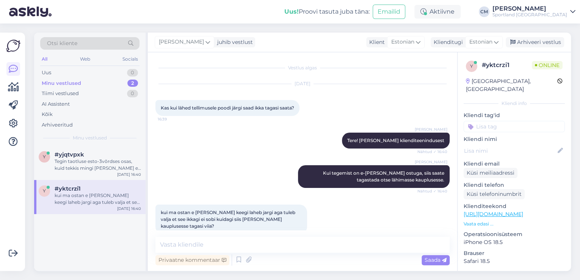
scroll to position [12, 0]
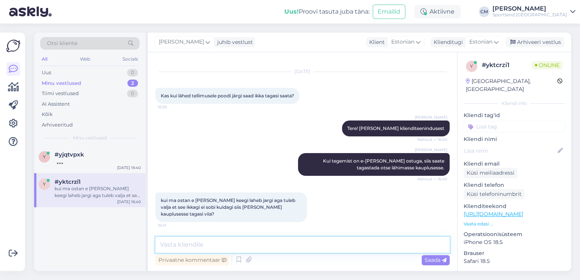
click at [197, 239] on textarea at bounding box center [302, 245] width 294 height 16
type textarea "Jah, saate kohe tagastada mittesobivuse korral."
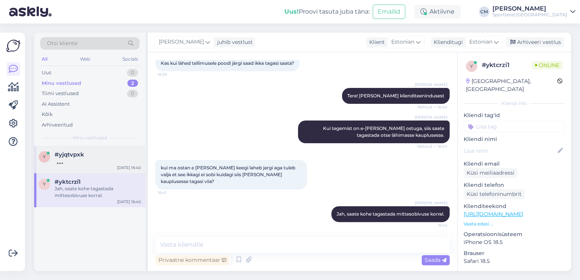
click at [106, 164] on div at bounding box center [98, 161] width 86 height 7
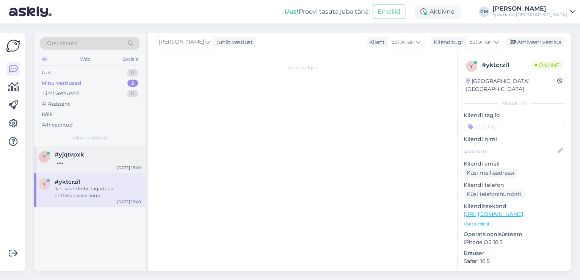
scroll to position [0, 0]
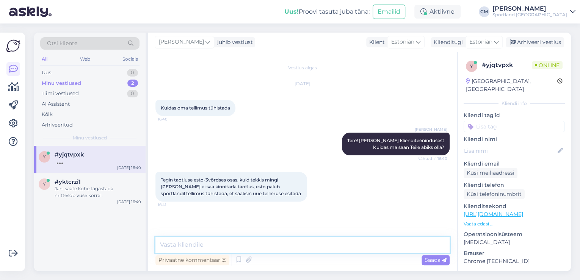
click at [217, 243] on textarea at bounding box center [302, 245] width 294 height 16
type textarea "Kuidas on tellimuse number?"
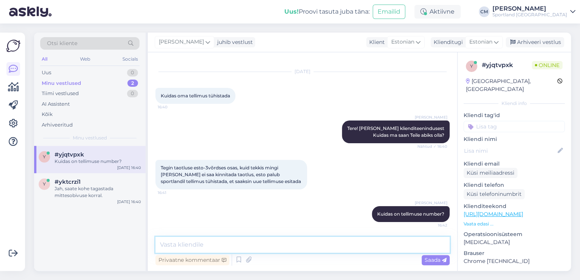
scroll to position [52, 0]
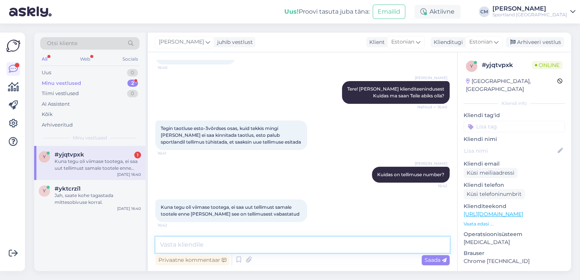
type textarea "P"
type textarea "Või [PERSON_NAME] nimele proovisite ostu sooritada?"
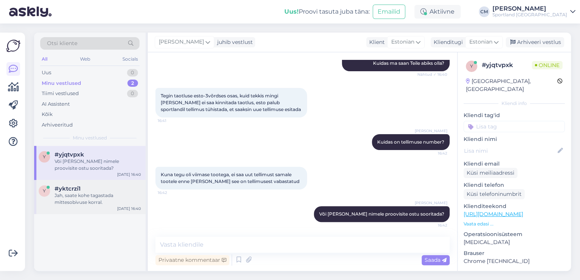
click at [115, 194] on div "Jah, saate kohe tagastada mittesobivuse korral." at bounding box center [98, 199] width 86 height 14
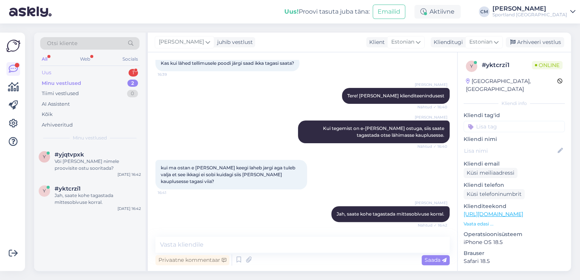
click at [130, 68] on div "Uus 1" at bounding box center [89, 72] width 99 height 11
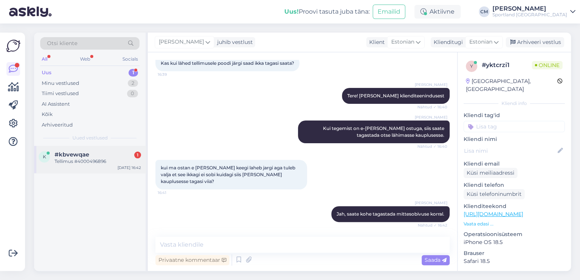
click at [108, 157] on div "#kbvewqae 1" at bounding box center [98, 154] width 86 height 7
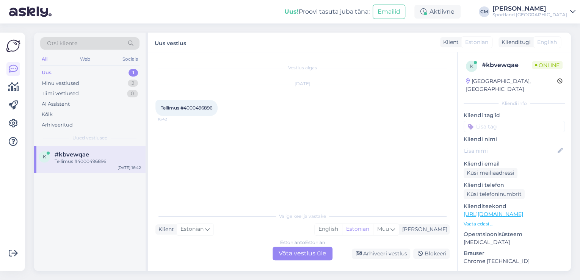
click at [278, 247] on div "Estonian to Estonian Võta vestlus üle" at bounding box center [302, 254] width 60 height 14
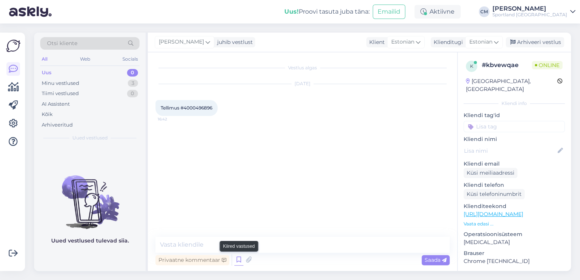
click at [241, 262] on icon at bounding box center [238, 259] width 9 height 11
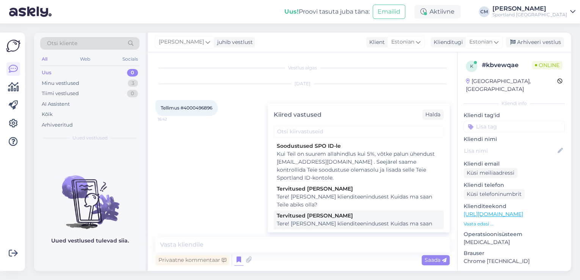
click at [327, 224] on div "Tere! [PERSON_NAME] klienditeenindusest Kuidas ma saan Teile abiks olla?" at bounding box center [359, 228] width 164 height 16
type textarea "Tere! [PERSON_NAME] klienditeenindusest Kuidas ma saan Teile abiks olla?"
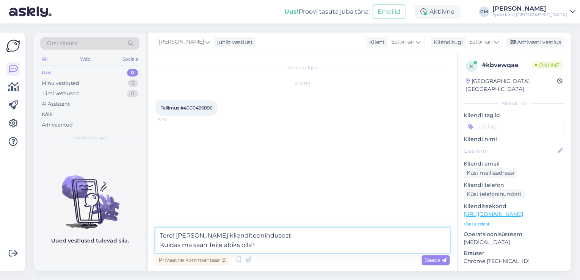
click at [322, 241] on textarea "Tere! [PERSON_NAME] klienditeenindusest Kuidas ma saan Teile abiks olla?" at bounding box center [302, 240] width 294 height 25
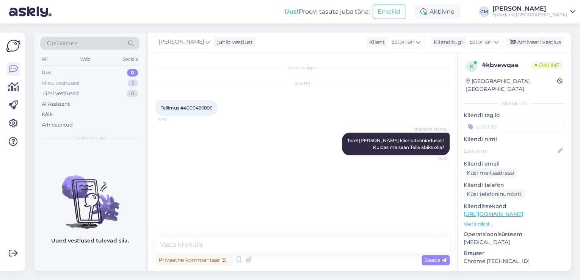
click at [117, 81] on div "Minu vestlused 3" at bounding box center [89, 83] width 99 height 11
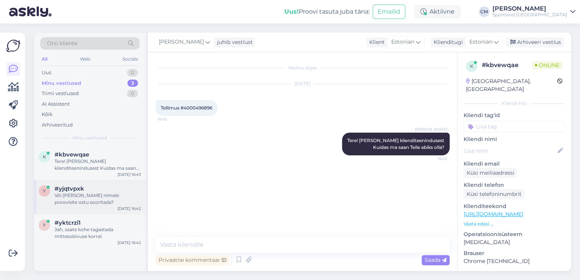
click at [92, 200] on div "Või [PERSON_NAME] nimele proovisite ostu sooritada?" at bounding box center [98, 199] width 86 height 14
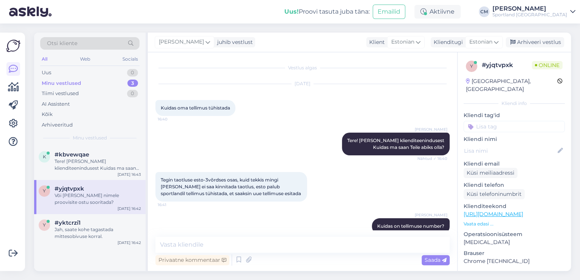
scroll to position [84, 0]
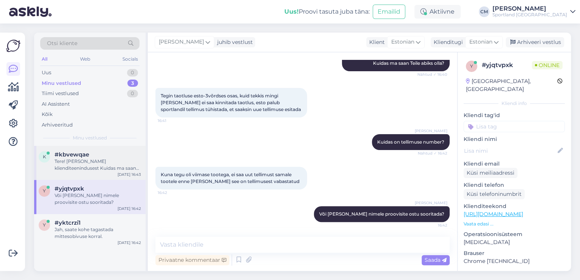
click at [91, 162] on div "Tere! [PERSON_NAME] klienditeenindusest Kuidas ma saan Teile abiks olla?" at bounding box center [98, 165] width 86 height 14
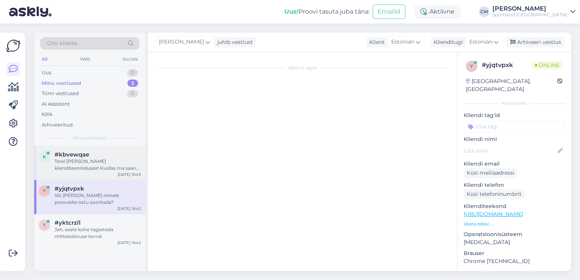
scroll to position [0, 0]
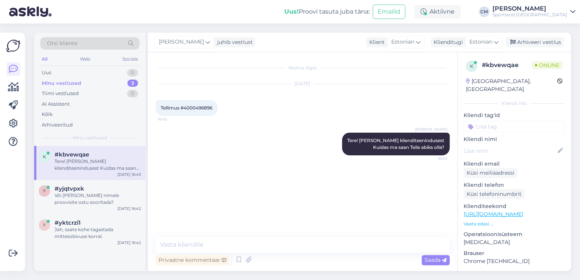
click at [196, 109] on span "Tellimus #4000496896" at bounding box center [187, 108] width 52 height 6
copy div "4000496896 16:42"
click at [110, 197] on div "Või [PERSON_NAME] nimele proovisite ostu sooritada?" at bounding box center [98, 199] width 86 height 14
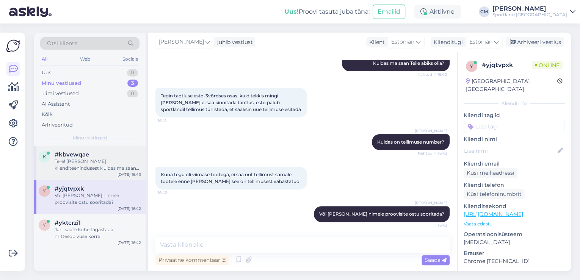
click at [115, 171] on div "Tere! [PERSON_NAME] klienditeenindusest Kuidas ma saan Teile abiks olla?" at bounding box center [98, 165] width 86 height 14
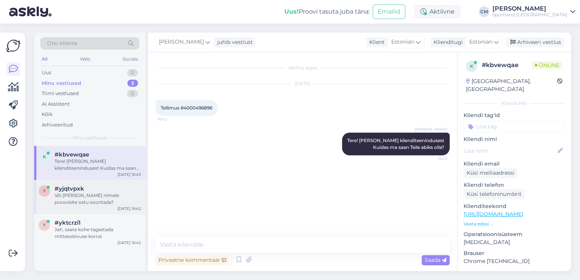
click at [105, 203] on div "Või [PERSON_NAME] nimele proovisite ostu sooritada?" at bounding box center [98, 199] width 86 height 14
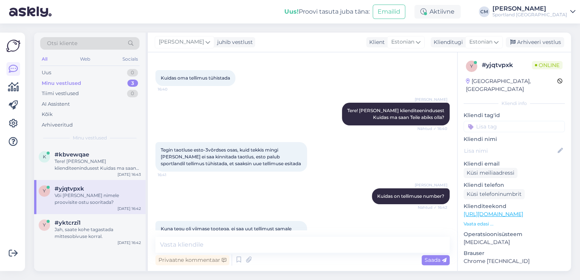
scroll to position [84, 0]
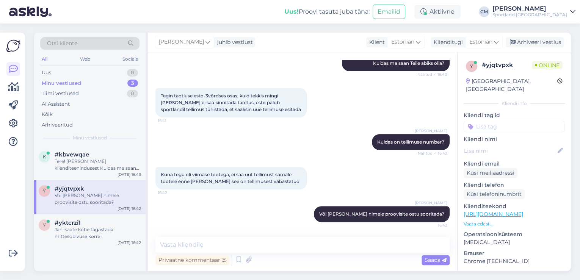
click at [512, 121] on input at bounding box center [513, 126] width 101 height 11
type input "tühista"
click at [502, 144] on span "Tellimuse tühistamine" at bounding box center [514, 146] width 50 height 5
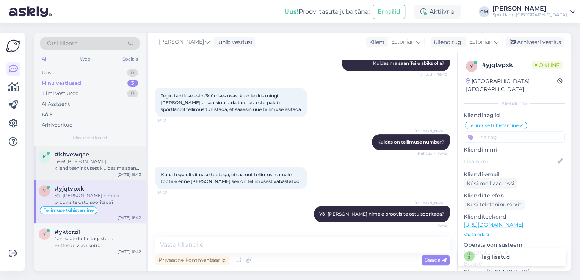
drag, startPoint x: 102, startPoint y: 153, endPoint x: 122, endPoint y: 152, distance: 20.5
click at [102, 153] on div "#kbvewqae" at bounding box center [98, 154] width 86 height 7
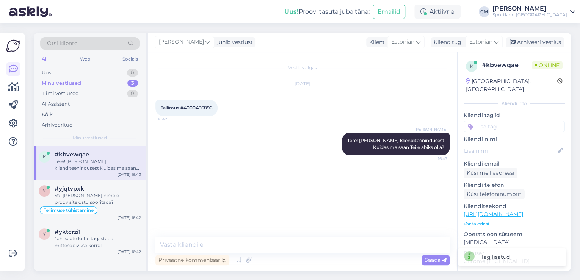
click at [490, 121] on input at bounding box center [513, 126] width 101 height 11
type input "tühista"
click at [503, 144] on span "Tellimuse tühistamine" at bounding box center [514, 146] width 50 height 5
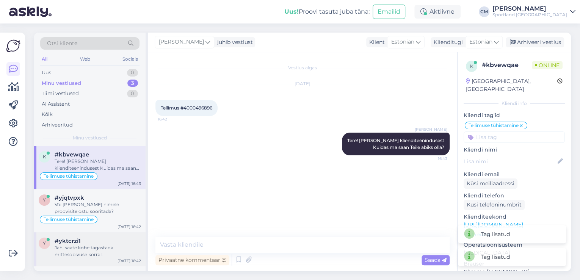
click at [93, 238] on div "#yktcrzi1" at bounding box center [98, 241] width 86 height 7
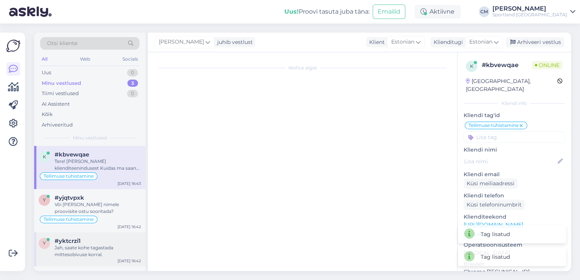
scroll to position [45, 0]
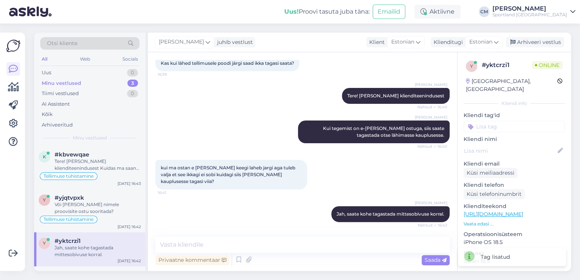
click at [514, 121] on input at bounding box center [513, 126] width 101 height 11
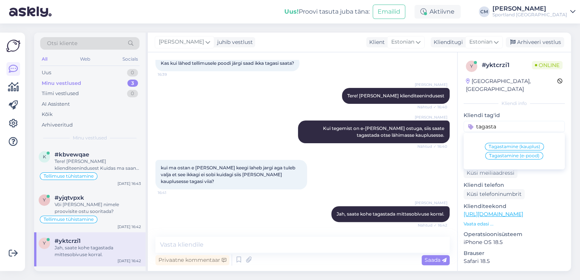
type input "tagasta"
click at [510, 152] on div "Tagastamine (e-pood)" at bounding box center [514, 156] width 58 height 8
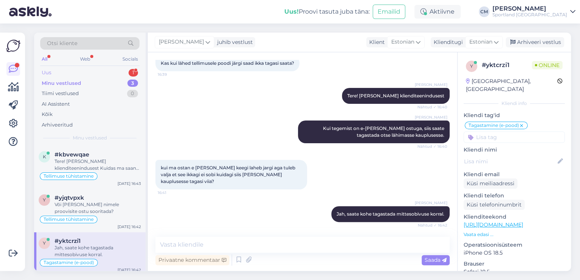
click at [125, 71] on div "Uus 1" at bounding box center [89, 72] width 99 height 11
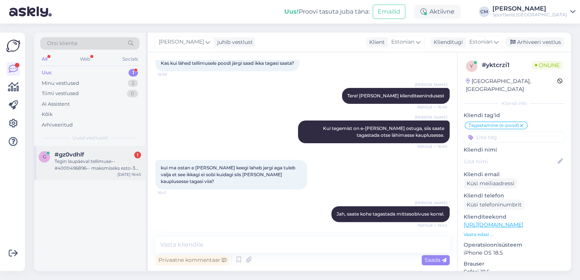
click at [110, 169] on div "Tegin laupäeval tellimuse--#4000496896-- maksmiseks esto-3 võrdses osas. [PERSO…" at bounding box center [98, 165] width 86 height 14
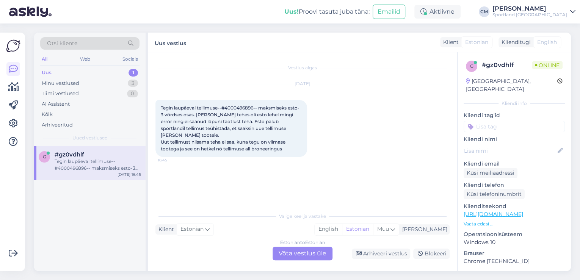
scroll to position [0, 0]
click at [307, 243] on div "Estonian to Estonian" at bounding box center [302, 242] width 45 height 7
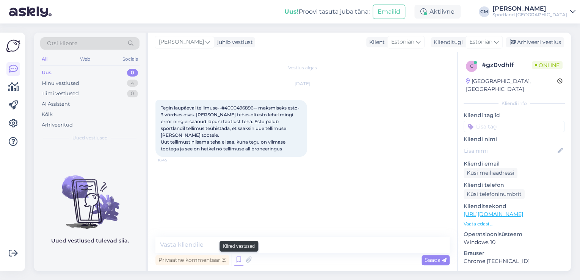
click at [241, 258] on icon at bounding box center [238, 259] width 9 height 11
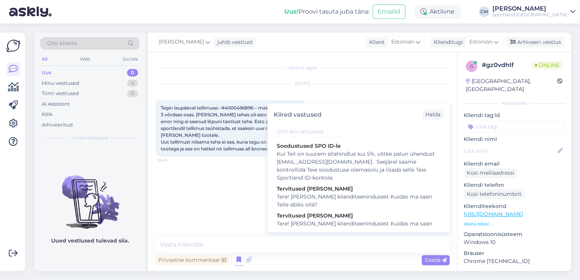
click at [330, 214] on div "Tervitused [PERSON_NAME]" at bounding box center [359, 216] width 164 height 8
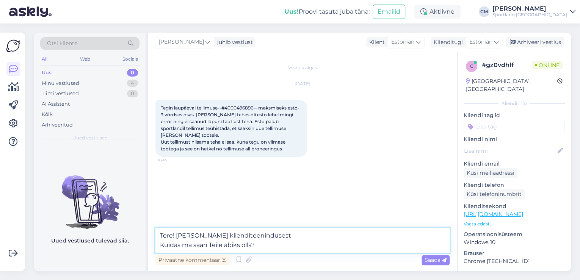
drag, startPoint x: 277, startPoint y: 247, endPoint x: 147, endPoint y: 245, distance: 130.4
click at [147, 245] on div "Otsi kliente All Web Socials Uus 0 Minu vestlused 4 Tiimi vestlused 0 AI Assist…" at bounding box center [302, 152] width 537 height 238
type textarea "Tere! [PERSON_NAME] klienditeenindusest"
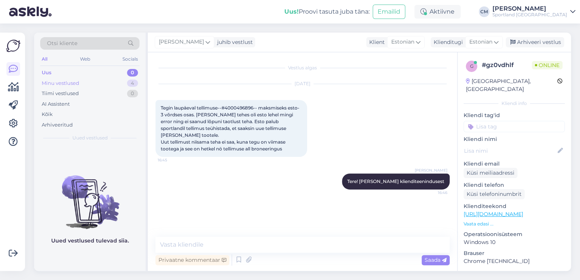
click at [105, 85] on div "Minu vestlused 4" at bounding box center [89, 83] width 99 height 11
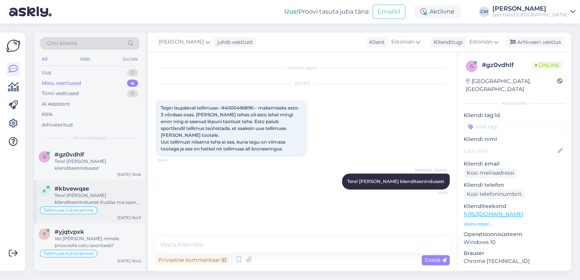
click at [103, 193] on div "Tere! [PERSON_NAME] klienditeenindusest Kuidas ma saan Teile abiks olla?" at bounding box center [98, 199] width 86 height 14
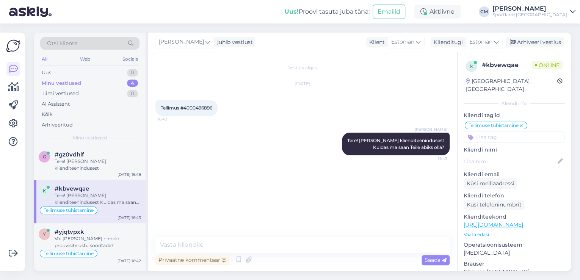
click at [105, 180] on div "k #kbvewqae Tere! [PERSON_NAME] klienditeenindusest Kuidas ma saan Teile abiks …" at bounding box center [89, 201] width 111 height 43
click at [105, 177] on div "g #gz0vdhlf Tere! [PERSON_NAME] klienditeenindusest [DATE] 16:46" at bounding box center [89, 163] width 111 height 34
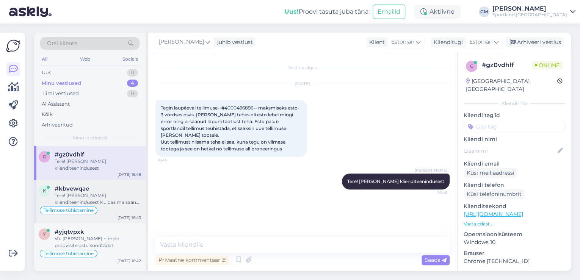
click at [106, 195] on div "Tere! [PERSON_NAME] klienditeenindusest Kuidas ma saan Teile abiks olla?" at bounding box center [98, 199] width 86 height 14
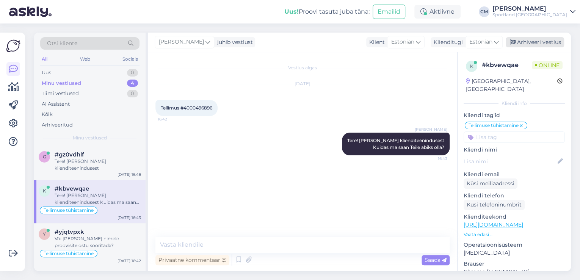
click at [538, 42] on div "Arhiveeri vestlus" at bounding box center [534, 42] width 58 height 10
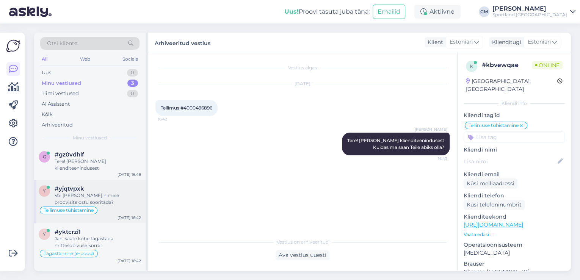
click at [114, 211] on div "Tellimuse tühistamine" at bounding box center [90, 210] width 102 height 9
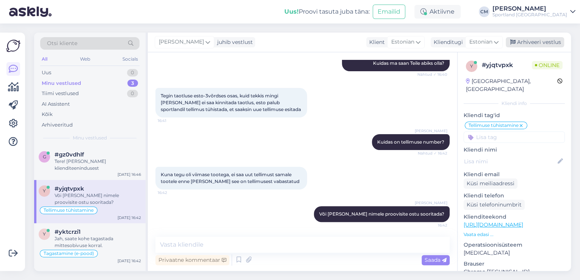
click at [535, 42] on div "Arhiveeri vestlus" at bounding box center [534, 42] width 58 height 10
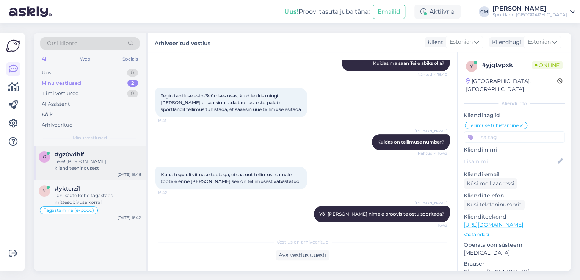
click at [120, 161] on div "Tere! [PERSON_NAME] klienditeenindusest" at bounding box center [98, 165] width 86 height 14
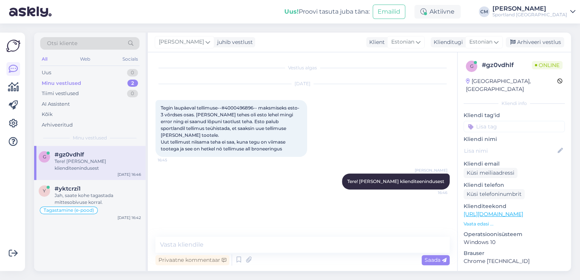
click at [243, 107] on span "Tegin laupäeval tellimuse--#4000496896-- maksmiseks esto-3 võrdses osas. [PERSO…" at bounding box center [230, 128] width 139 height 47
copy span "4000496896"
click at [256, 243] on textarea at bounding box center [302, 245] width 294 height 16
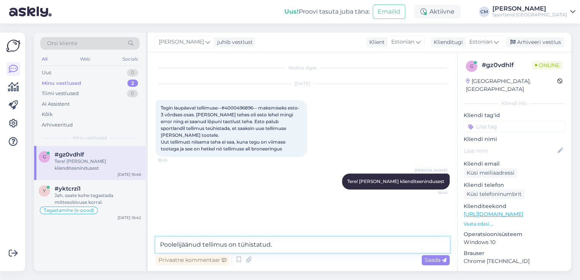
click at [282, 242] on textarea "Poolelijäänud tellimus on tühistatud." at bounding box center [302, 245] width 294 height 16
type textarea "Poolelijäänud tellimus on tühistatud. Toode tuleb saadavale tänase päeva jooksu…"
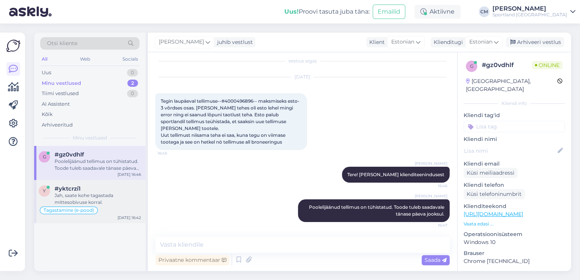
click at [102, 193] on div "Jah, saate kohe tagastada mittesobivuse korral." at bounding box center [98, 199] width 86 height 14
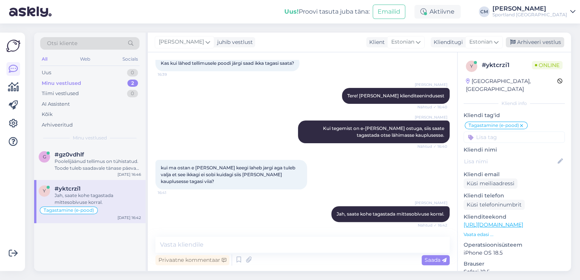
click at [523, 44] on div "Arhiveeri vestlus" at bounding box center [534, 42] width 58 height 10
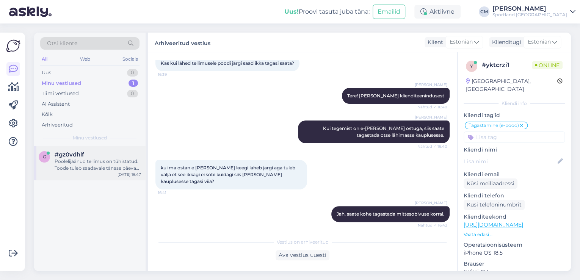
click at [111, 165] on div "Poolelijäänud tellimus on tühistatud. Toode tuleb saadavale tänase päeva jooksu…" at bounding box center [98, 165] width 86 height 14
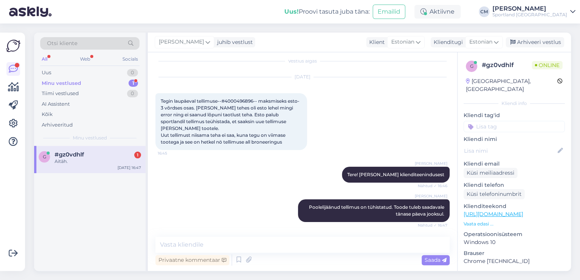
scroll to position [39, 0]
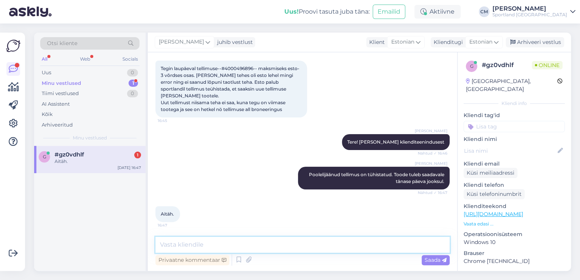
click at [291, 244] on textarea at bounding box center [302, 245] width 294 height 16
type textarea "Kas saan veel aidata?"
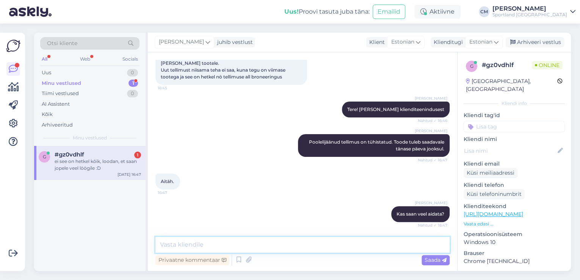
scroll to position [105, 0]
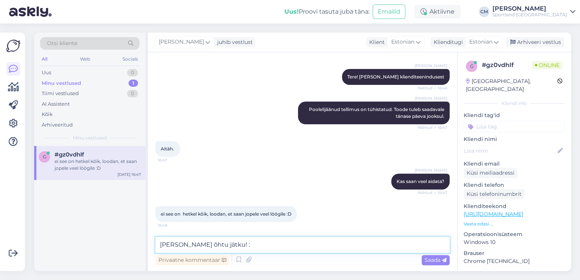
type textarea "[PERSON_NAME] õhtu jätku! :)"
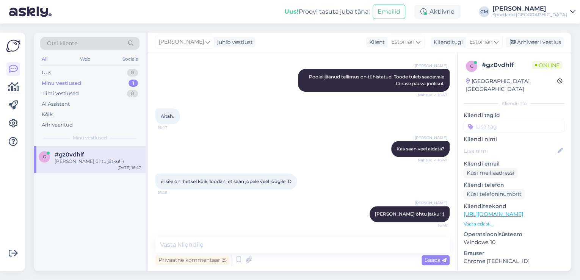
click at [532, 123] on input at bounding box center [513, 126] width 101 height 11
type input "tühis"
click at [524, 144] on span "Tellimuse tühistamine" at bounding box center [514, 146] width 50 height 5
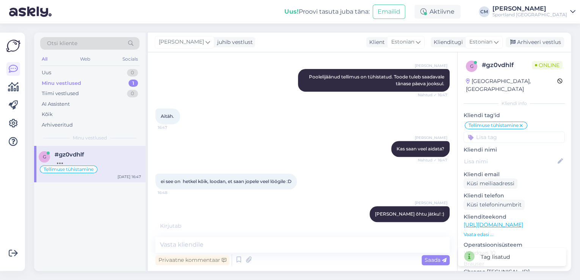
scroll to position [170, 0]
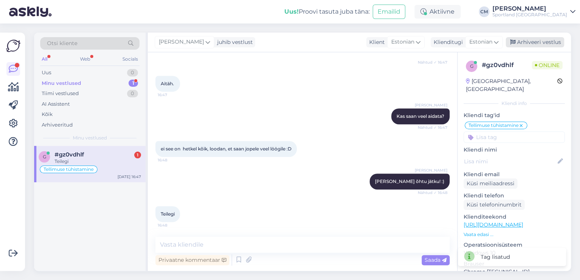
click at [535, 39] on div "Arhiveeri vestlus" at bounding box center [534, 42] width 58 height 10
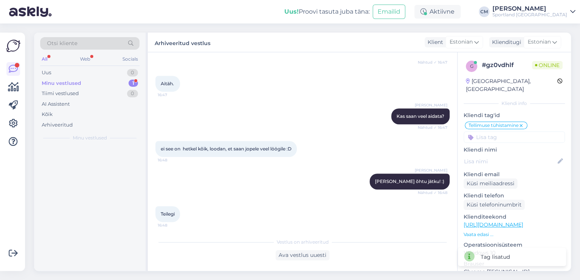
scroll to position [173, 0]
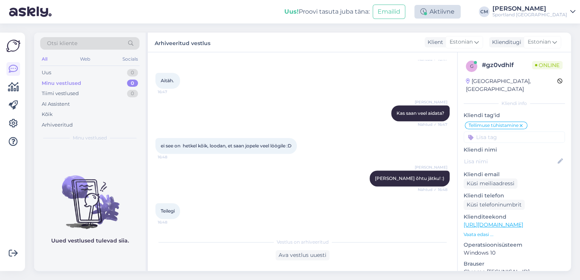
click at [455, 15] on div "Aktiivne" at bounding box center [437, 12] width 46 height 14
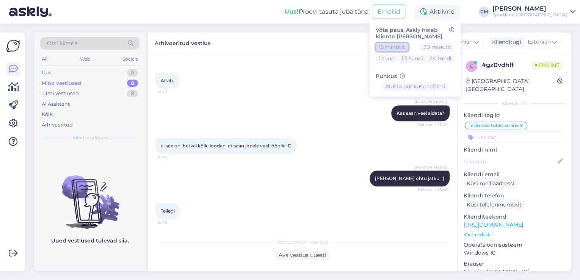
click at [408, 49] on button "15 minutit" at bounding box center [391, 47] width 33 height 8
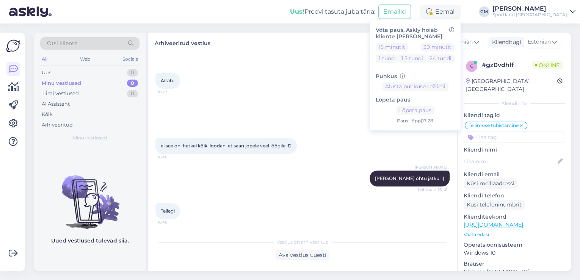
click at [518, 16] on div "Sportland [GEOGRAPHIC_DATA]" at bounding box center [529, 15] width 75 height 6
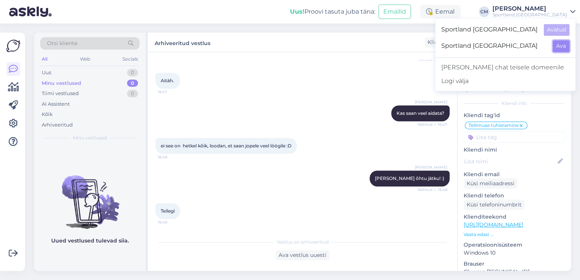
click at [556, 42] on button "Ava" at bounding box center [560, 46] width 17 height 12
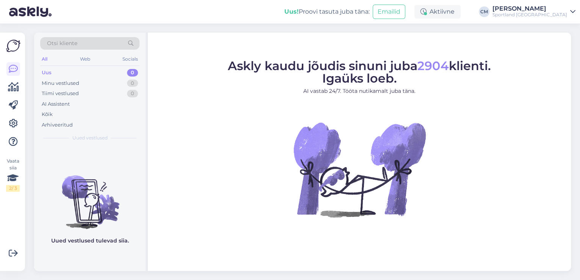
click at [452, 13] on div "Aktiivne" at bounding box center [437, 12] width 46 height 14
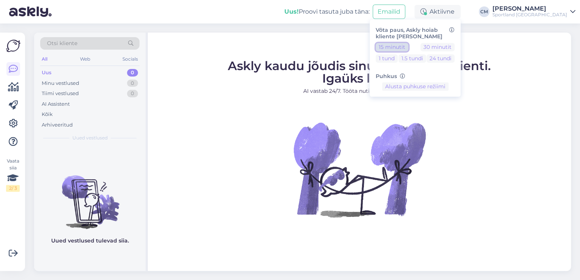
click at [406, 48] on button "15 minutit" at bounding box center [391, 47] width 33 height 8
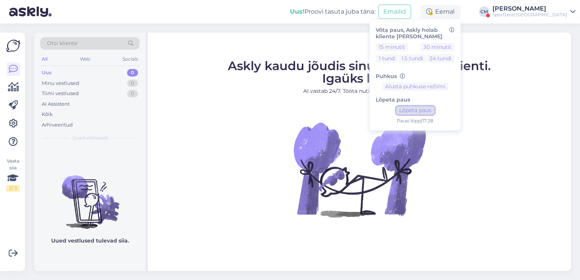
click at [434, 111] on button "Lõpeta paus" at bounding box center [415, 110] width 38 height 8
click at [544, 12] on div "Sportland [GEOGRAPHIC_DATA]" at bounding box center [529, 15] width 75 height 6
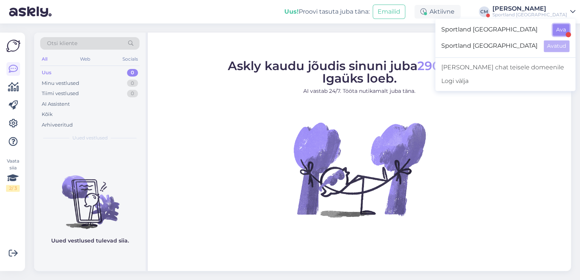
click at [557, 25] on button "Ava" at bounding box center [560, 30] width 17 height 12
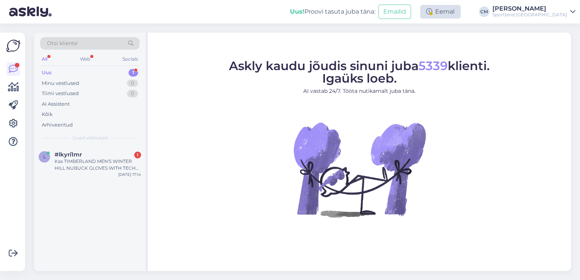
click at [447, 18] on div "Eemal" at bounding box center [440, 12] width 41 height 14
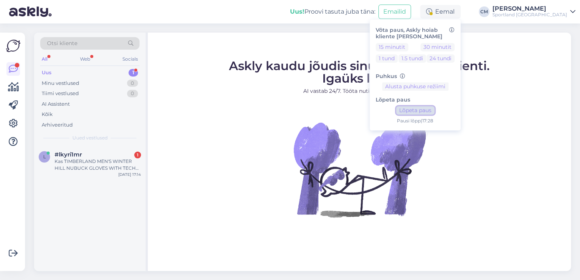
click at [434, 109] on button "Lõpeta paus" at bounding box center [415, 110] width 38 height 8
click at [70, 163] on div "Kas TIMBERLAND MEN'S WINTER HILL NUBUCK GLOVES WITH TECH TIPS on [GEOGRAPHIC_DA…" at bounding box center [98, 165] width 86 height 14
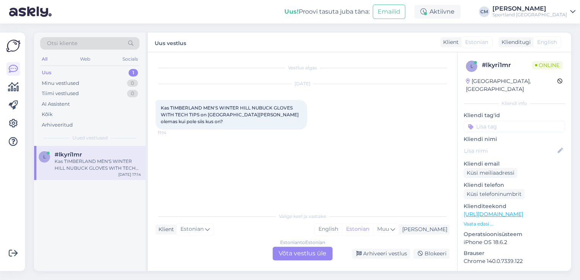
click at [282, 253] on div "Estonian to Estonian Võta vestlus üle" at bounding box center [302, 254] width 60 height 14
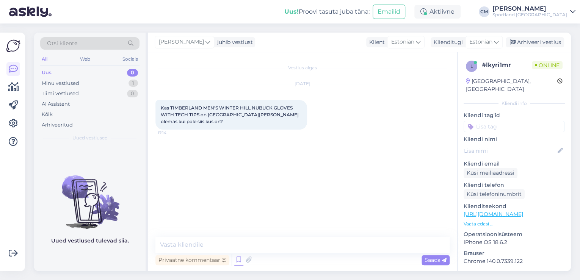
click at [237, 261] on icon at bounding box center [238, 259] width 9 height 11
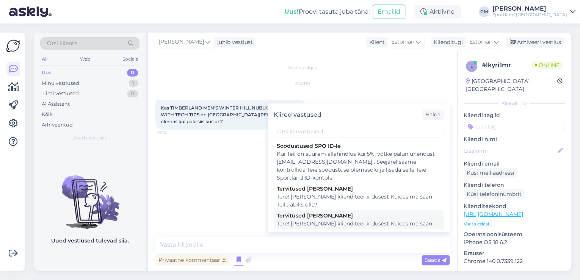
click at [337, 214] on div "Tervitused [PERSON_NAME]" at bounding box center [359, 216] width 164 height 8
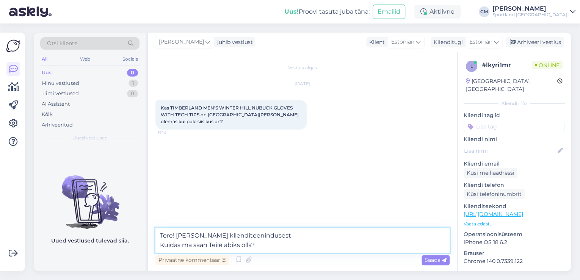
drag, startPoint x: 269, startPoint y: 247, endPoint x: 131, endPoint y: 253, distance: 138.1
click at [131, 253] on div "Otsi kliente All Web Socials Uus 0 Minu vestlused 1 Tiimi vestlused 0 AI Assist…" at bounding box center [302, 152] width 537 height 238
type textarea "Tere! [PERSON_NAME] klienditeenindusest"
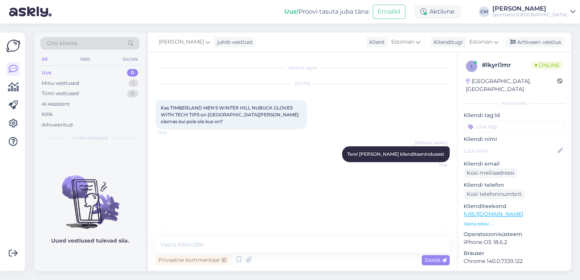
click at [544, 202] on p "Klienditeekond" at bounding box center [513, 206] width 101 height 8
click at [523, 211] on link "[URL][DOMAIN_NAME]" at bounding box center [492, 214] width 59 height 7
click at [287, 246] on textarea at bounding box center [302, 245] width 294 height 16
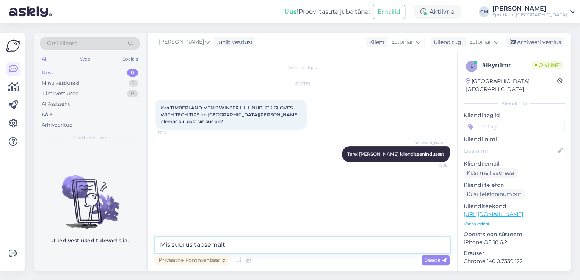
type textarea "Mis suurus täpsemalt?"
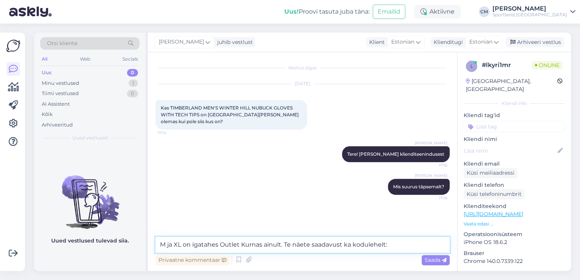
type textarea "M ja XL on igatahes Outlet Kurnas ainult. Te näete saadavust ka kodulehelt:"
paste textarea
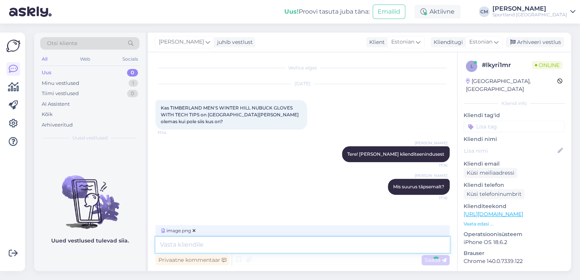
scroll to position [60, 0]
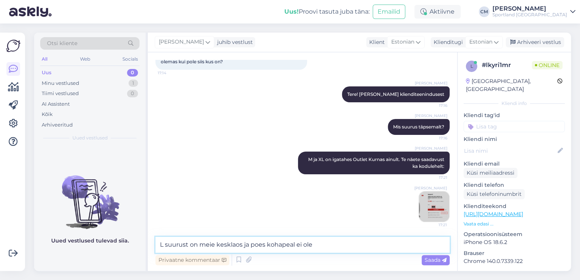
type textarea "L suurust on meie kesklaos ja poes kohapeal ei ole."
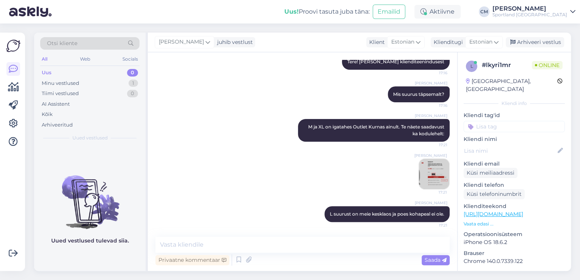
click at [520, 125] on div "l # lkyri1mr Online [GEOGRAPHIC_DATA], [GEOGRAPHIC_DATA] Kliendi info Kliendi t…" at bounding box center [513, 213] width 113 height 322
click at [520, 121] on input at bounding box center [513, 126] width 101 height 11
type input "saada"
click at [520, 153] on span "Toote saadavus" at bounding box center [513, 155] width 35 height 5
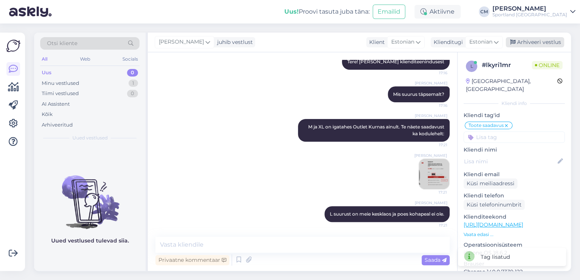
click at [529, 40] on div "Arhiveeri vestlus" at bounding box center [534, 42] width 58 height 10
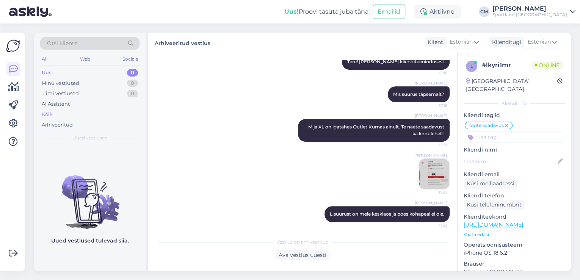
click at [83, 117] on div "Kõik" at bounding box center [89, 114] width 99 height 11
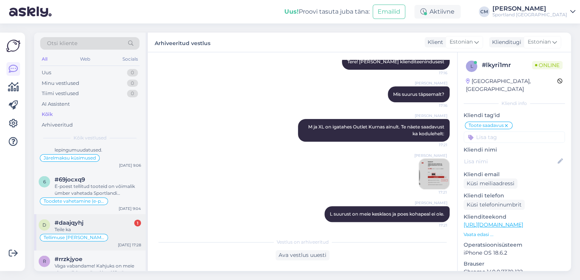
scroll to position [909, 0]
click at [120, 206] on div "[DATE] 9:04" at bounding box center [130, 209] width 22 height 6
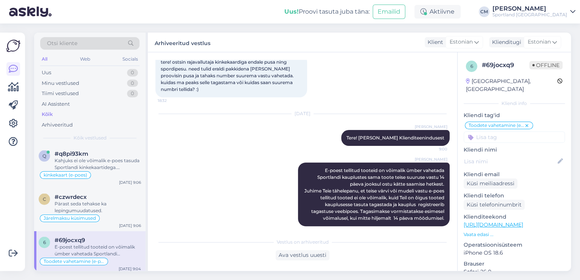
scroll to position [849, 0]
click at [120, 200] on div "Pärast seda tehakse ka lepingumuudatused." at bounding box center [98, 207] width 86 height 14
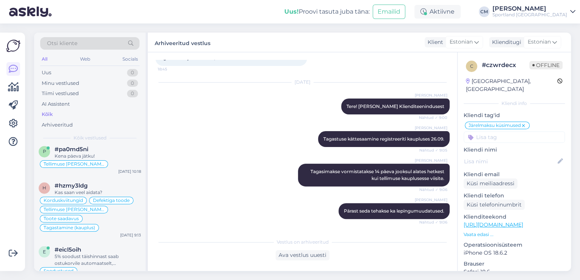
scroll to position [667, 0]
click at [111, 192] on div "Kas saan veel aidata?" at bounding box center [98, 192] width 86 height 7
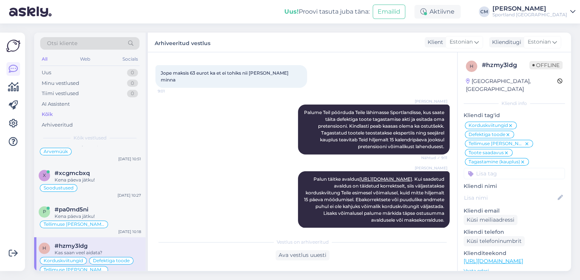
scroll to position [606, 0]
click at [84, 216] on div "Kena päeva jätku!" at bounding box center [98, 216] width 86 height 7
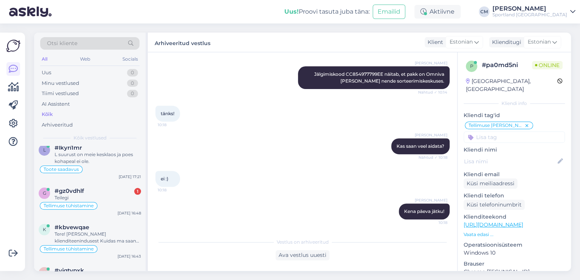
scroll to position [0, 0]
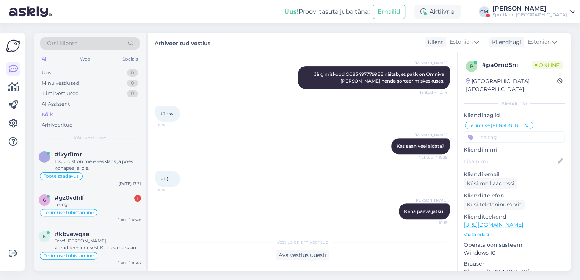
click at [539, 15] on div "Sportland [GEOGRAPHIC_DATA]" at bounding box center [529, 15] width 75 height 6
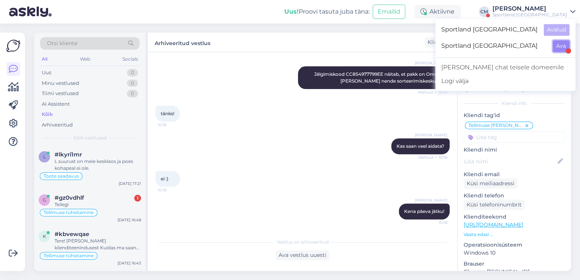
click at [561, 45] on button "Ava" at bounding box center [560, 46] width 17 height 12
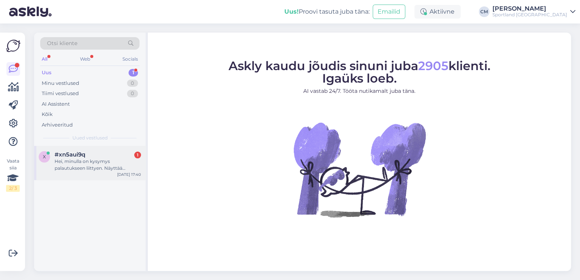
click at [108, 165] on div "Hei, minulla on kysymys palautukseen liittyen. Näyttää [PERSON_NAME] minulle on…" at bounding box center [98, 165] width 86 height 14
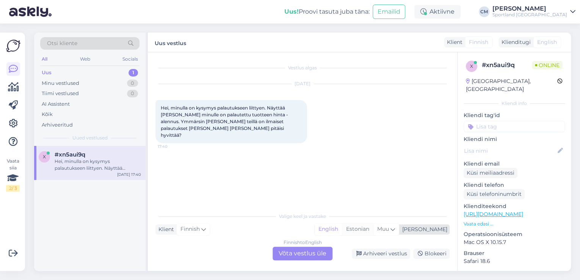
click at [373, 234] on div "Estonian" at bounding box center [357, 229] width 31 height 11
click at [321, 253] on div "Finnish to Estonian Võta vestlus üle" at bounding box center [302, 254] width 60 height 14
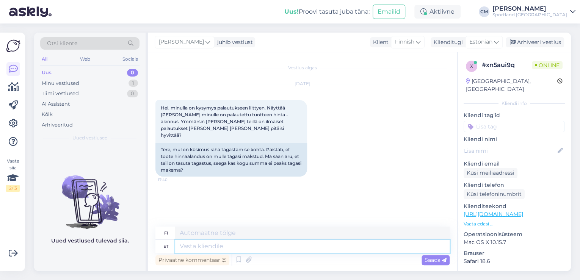
click at [233, 247] on textarea at bounding box center [312, 246] width 274 height 13
type textarea "Tere!"
type textarea "Hei!"
type textarea "Tere! [PERSON_NAME] C"
type textarea "Hei! [GEOGRAPHIC_DATA]"
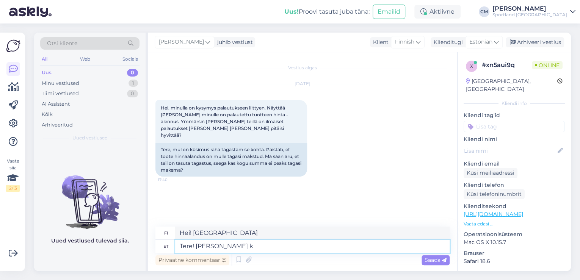
type textarea "Tere! [PERSON_NAME] kl"
type textarea "Hei! [PERSON_NAME]"
type textarea "Tere! [PERSON_NAME]"
type textarea "Hei! [PERSON_NAME]."
type textarea "Tere! [PERSON_NAME] klienditeenindusest."
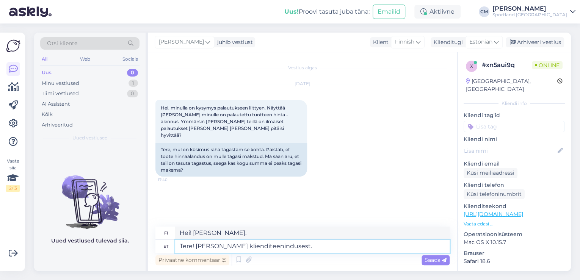
type textarea "Hei! [PERSON_NAME] asiakaspalvelusta."
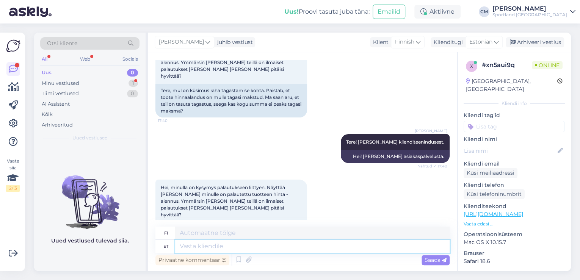
scroll to position [90, 0]
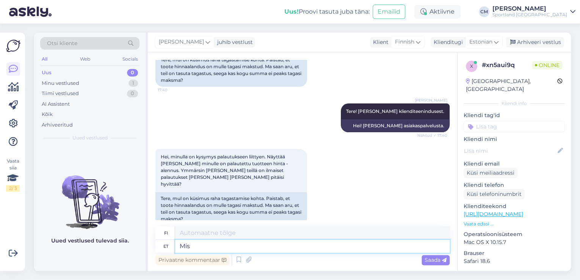
type textarea "Mis o"
type textarea "Mitä"
type textarea "Mis on te"
type textarea "Mikä on"
type textarea "Mis on tellimuse n"
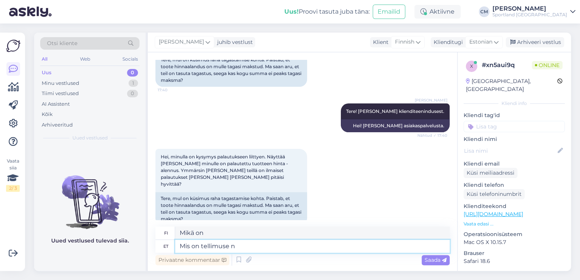
type textarea "Mikä on järjestys?"
type textarea "Mis on tellimuse number?"
type textarea "Mikä on tilausnumero?"
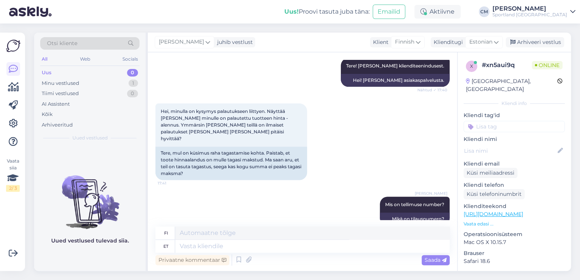
click at [508, 121] on input at bounding box center [513, 126] width 101 height 11
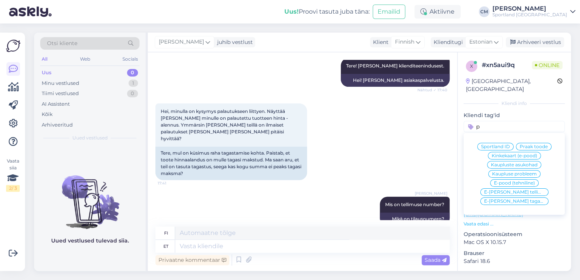
type input "p"
click at [502, 123] on input "p" at bounding box center [513, 126] width 101 height 11
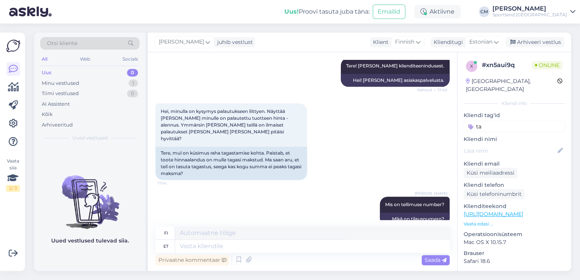
type input "t"
click at [531, 111] on p "Kliendi tag'id" at bounding box center [513, 115] width 101 height 8
click at [522, 121] on input at bounding box center [513, 126] width 101 height 11
type input "taga"
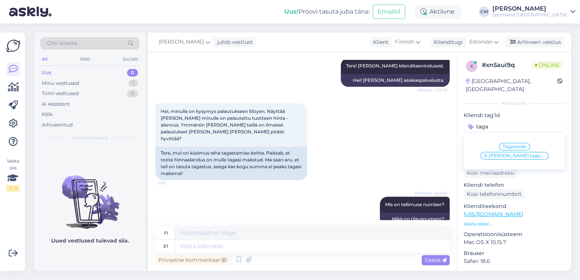
click at [526, 153] on span "E-[PERSON_NAME] tagastus" at bounding box center [514, 155] width 61 height 5
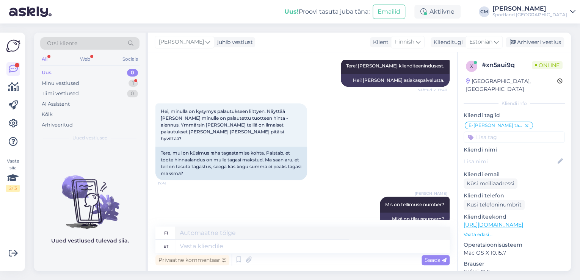
scroll to position [181, 0]
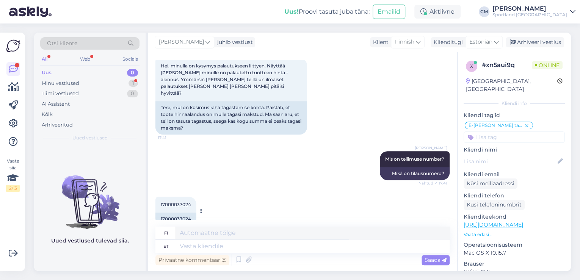
click at [175, 213] on div "17000037024" at bounding box center [175, 219] width 41 height 13
copy div "17000037024"
click at [180, 213] on div "17000037024" at bounding box center [175, 219] width 41 height 13
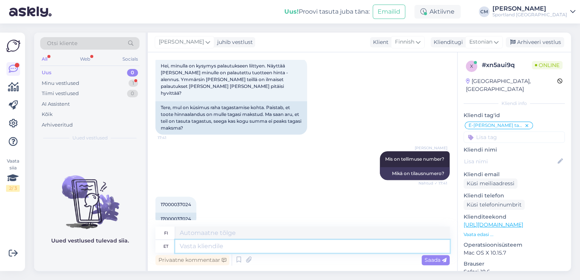
click at [287, 250] on textarea at bounding box center [312, 246] width 274 height 13
type textarea "Mitu"
type textarea "Useita"
type textarea "Mitu toodet te"
type textarea "Useita tuotteita"
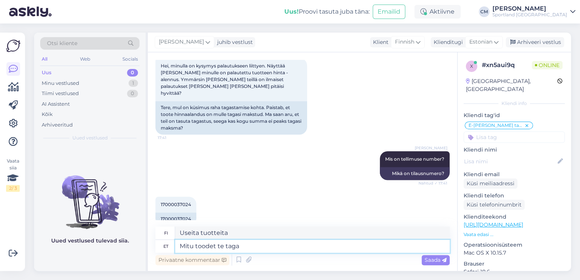
type textarea "Mitu toodet [PERSON_NAME]"
type textarea "[PERSON_NAME] monta tuotetta sinä"
type textarea "Mitu toodet te tagastasite?"
type textarea "Kuinka monta tuotetta palautit?"
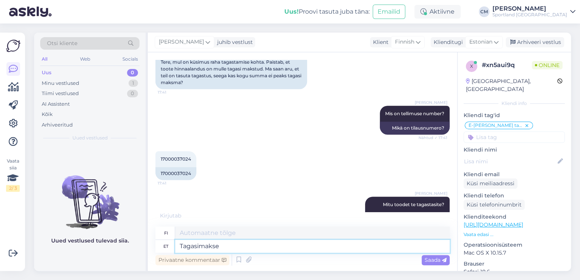
type textarea "Tagasimakse o"
type textarea "Palauttaa"
type textarea "Tagasimakse on teht"
type textarea "Hyvitys on"
type textarea "Tagasimakse on tehtud kah"
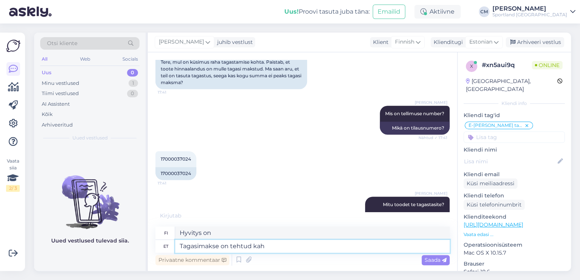
type textarea "Palautus on suoritettu."
type textarea "Tagasimakse on tehtud [PERSON_NAME]"
type textarea "Hyvityksiä on maksettu kahdelle"
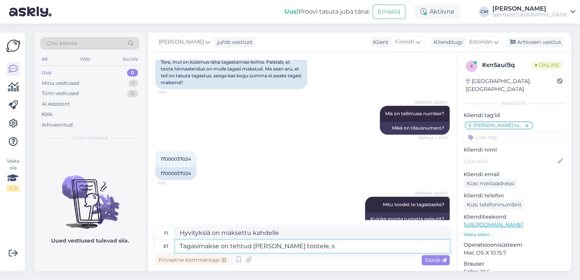
type textarea "Tagasimakse on tehtud [PERSON_NAME] tootele, su"
type textarea "Kahdesta tuotteesta on maksettu hyvitys,"
type textarea "Tagasimakse on tehtud [PERSON_NAME] tootele, summades"
type textarea "[PERSON_NAME] tuotteelle on maksettu hyvityksiä seuraavissa summissa"
paste textarea "€31.32"
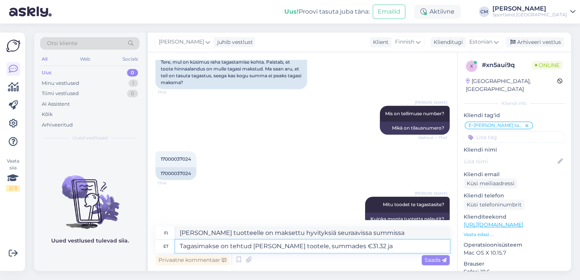
type textarea "Tagasimakse on tehtud [PERSON_NAME] tootele, summades €31.32 ja"
type textarea "Kahdesta tuotteesta on maksettu hyvitys, summat 31.32 € ja"
paste textarea "€14.04"
type textarea "Tagasimakse on tehtud [PERSON_NAME] tootele, summades €31.32 ja €14.04."
type textarea "Kahdesta tuotteesta on maksettu hyvitys, summat 31.32 € ja 14.04."
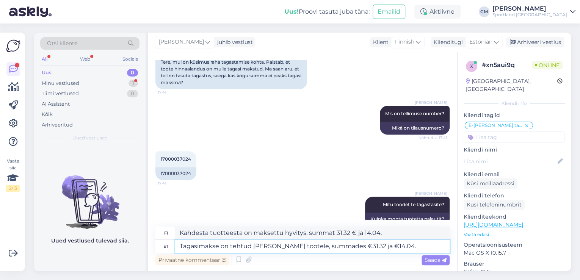
scroll to position [272, 0]
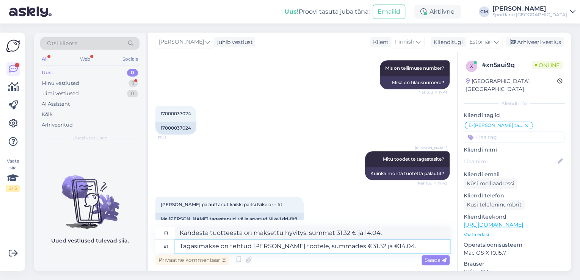
click at [230, 246] on textarea "Tagasimakse on tehtud [PERSON_NAME] tootele, summades €31.32 ja €14.04." at bounding box center [312, 246] width 274 height 13
type textarea "Tagasimakse on praegu tehtud [PERSON_NAME] tootele, summades €31.32 ja €14.04."
type textarea "Kahdesta tuotteesta on tällä hetkellä maksettu hyvityksiä, 31.32 € ja 14.04."
click at [421, 243] on textarea "Tagasimakse on praegu tehtud [PERSON_NAME] tootele, summades €31.32 ja €14.04." at bounding box center [312, 246] width 274 height 13
click at [378, 246] on textarea "Tagasimakse on praegu tehtud [PERSON_NAME] tootele, summades €31.32 ja €14.04." at bounding box center [312, 246] width 274 height 13
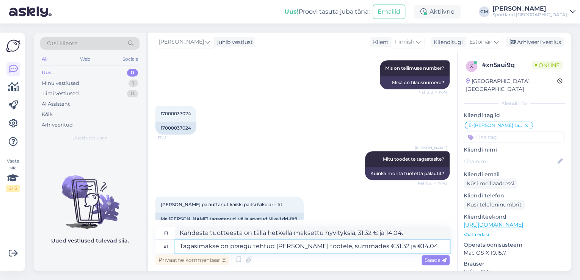
paste textarea "NEW BALANCE MEN'S TOURNAMENT SHORTS"
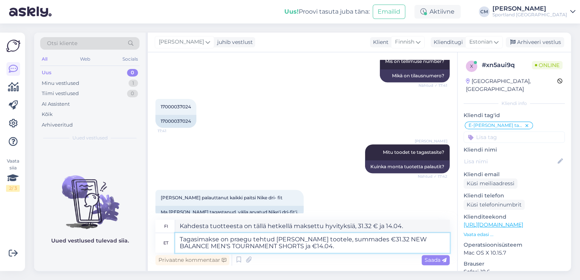
type textarea "Tagasimakse on praegu tehtud [PERSON_NAME] tootele, summades €31.32 NEW BALANCE…"
type textarea "Kahdesta tuotteesta on tällä hetkellä hyvitetty rahat: 31.32 € NEW BALANCE MEN'…"
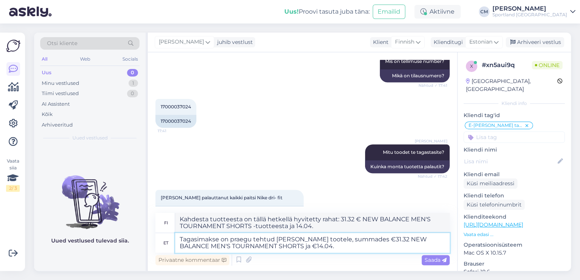
scroll to position [280, 0]
click at [323, 251] on textarea "Tagasimakse on praegu tehtud [PERSON_NAME] tootele, summades €31.32 NEW BALANCE…" at bounding box center [312, 243] width 274 height 20
paste textarea "NEW BALANCE 5 PANEL PERFORMANCE HAT V 2.0"
type textarea "Tagasimakse on praegu tehtud [PERSON_NAME] tootele, summades €31.32 NEW BALANCE…"
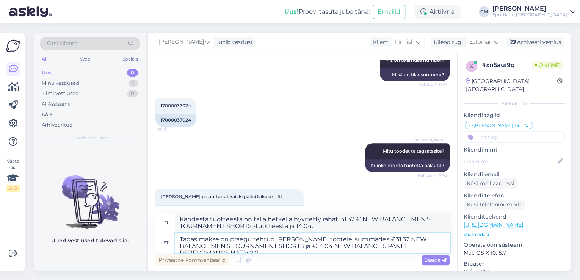
type textarea "Kahdesta tuotteesta on nyt hyvitetty rahat, 31.32 € NEW BALANCE MEN'S TOURNAMEN…"
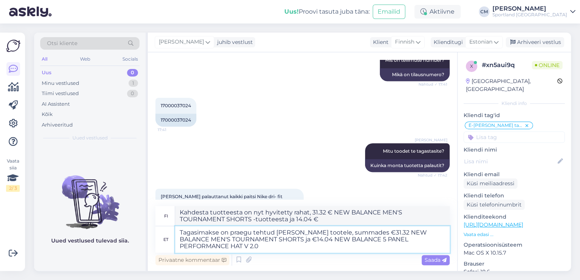
type textarea "Tagasimakse on praegu tehtud [PERSON_NAME] tootele, summades €31.32 NEW BALANCE…"
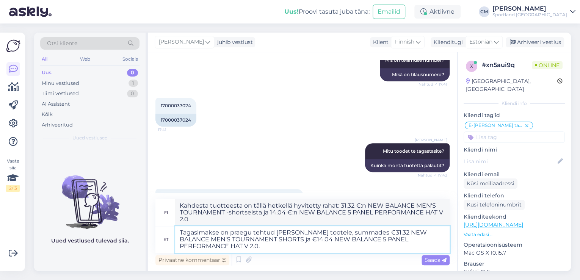
type textarea "Kahdesta tuotteesta on tällä hetkellä hyvitetty rahat: 31.32 €:n NEW BALANCE ME…"
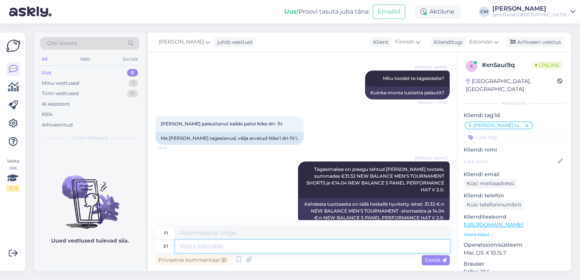
scroll to position [344, 0]
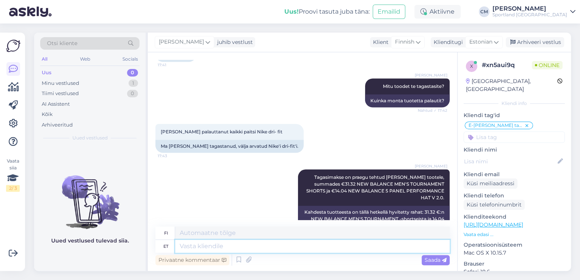
click at [255, 249] on textarea at bounding box center [312, 246] width 274 height 13
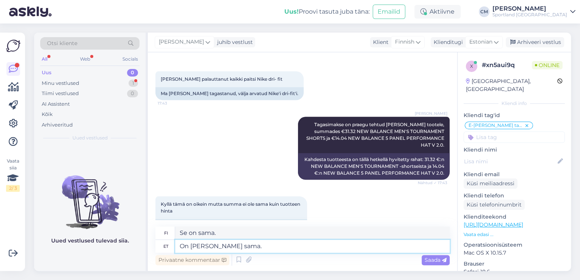
scroll to position [443, 0]
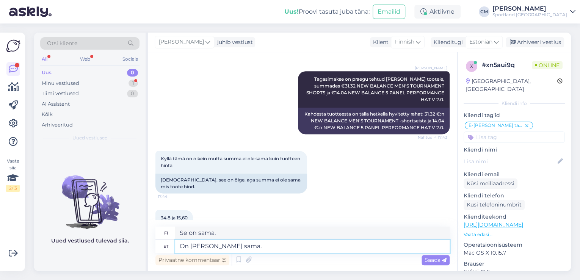
drag, startPoint x: 248, startPoint y: 250, endPoint x: 182, endPoint y: 247, distance: 66.0
click at [182, 247] on textarea "On [PERSON_NAME] sama." at bounding box center [312, 246] width 274 height 13
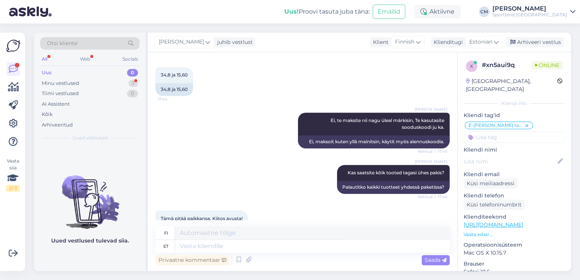
scroll to position [631, 0]
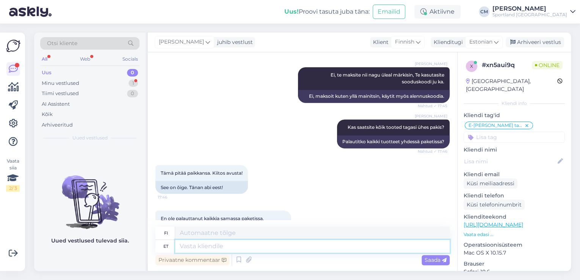
click at [237, 248] on textarea at bounding box center [312, 246] width 274 height 13
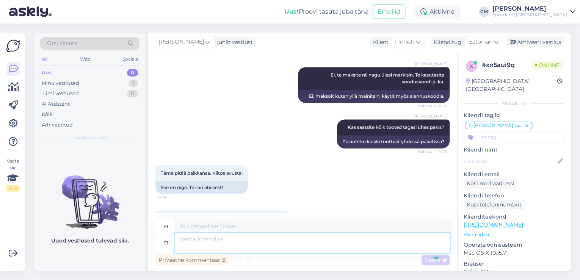
scroll to position [690, 0]
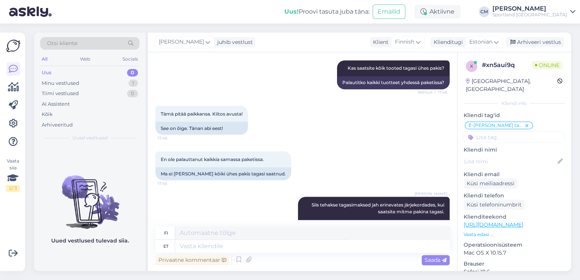
drag, startPoint x: 316, startPoint y: 259, endPoint x: 317, endPoint y: 249, distance: 9.5
click at [316, 259] on div "Privaatne kommentaar Saada" at bounding box center [302, 260] width 294 height 14
click at [318, 245] on textarea at bounding box center [312, 246] width 274 height 13
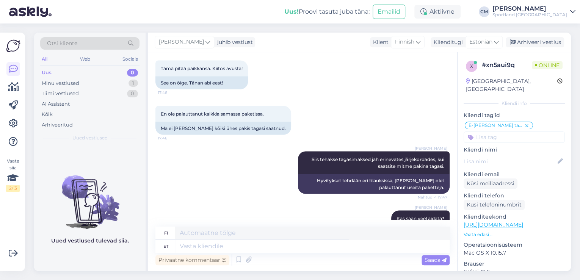
scroll to position [781, 0]
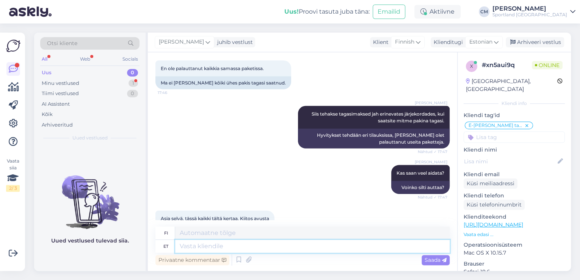
click at [301, 243] on textarea at bounding box center [312, 246] width 274 height 13
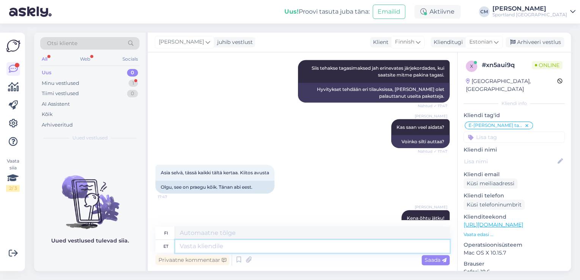
scroll to position [872, 0]
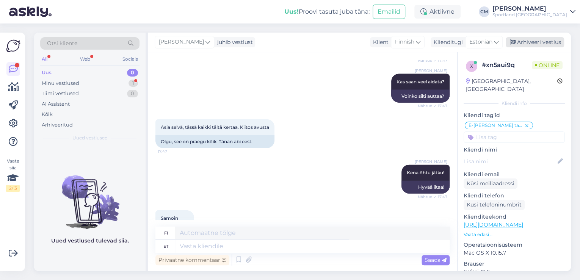
click at [534, 39] on div "Arhiveeri vestlus" at bounding box center [534, 42] width 58 height 10
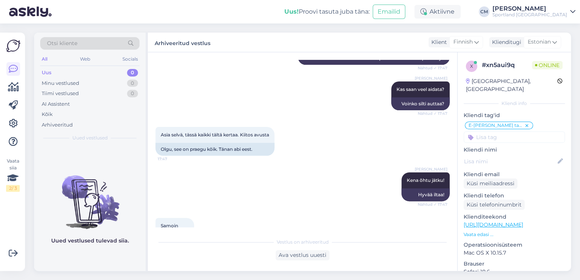
click at [540, 17] on div "Sportland [GEOGRAPHIC_DATA]" at bounding box center [529, 15] width 75 height 6
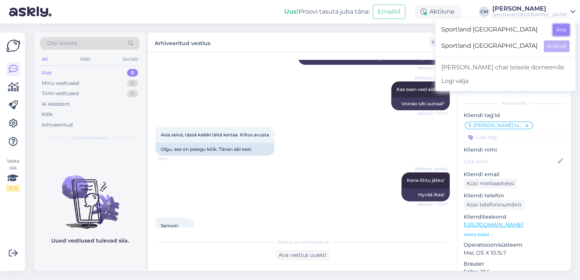
click at [555, 30] on button "Ava" at bounding box center [560, 30] width 17 height 12
